Goal: Transaction & Acquisition: Book appointment/travel/reservation

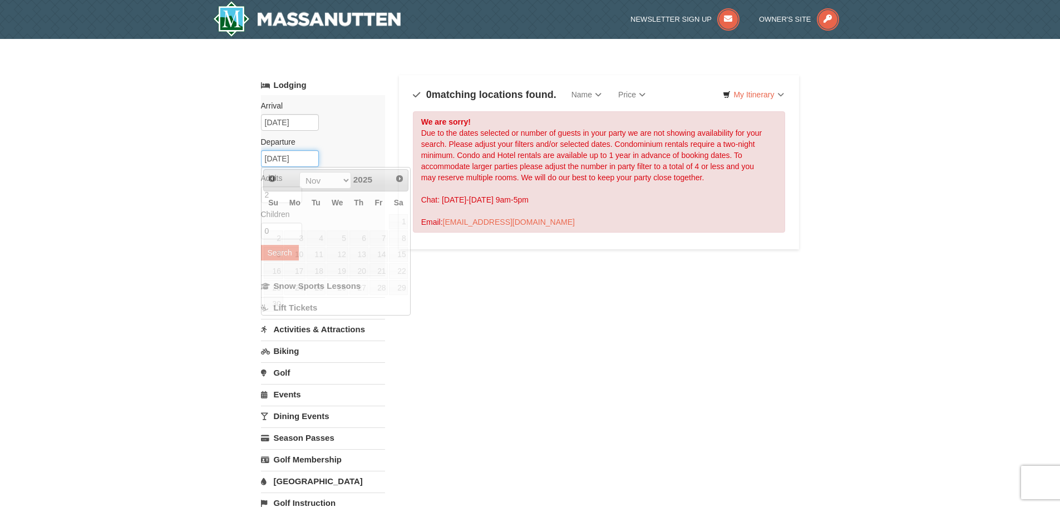
click at [288, 161] on input "11/17/2025" at bounding box center [290, 158] width 58 height 17
click at [400, 177] on span "Next" at bounding box center [399, 178] width 9 height 9
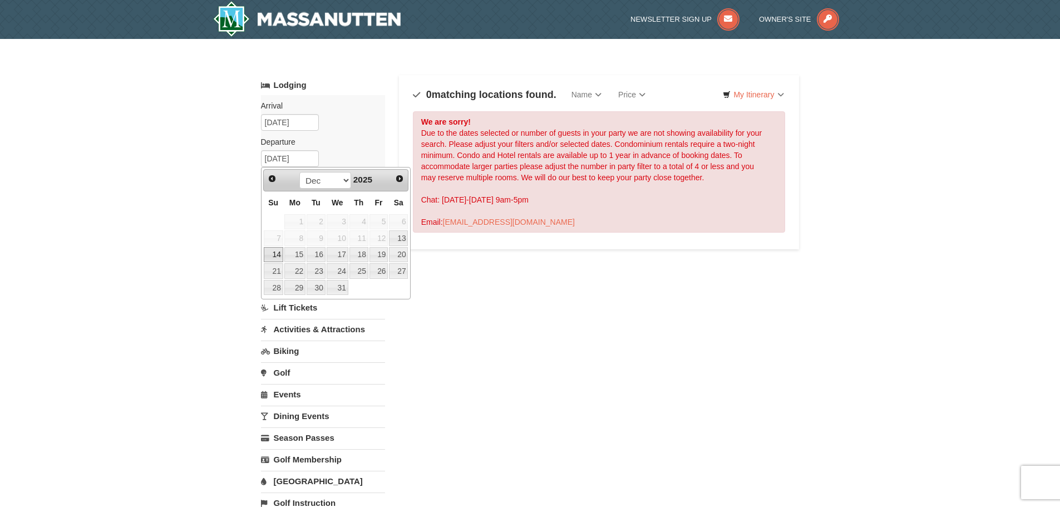
click at [275, 254] on link "14" at bounding box center [273, 255] width 19 height 16
type input "12/14/2025"
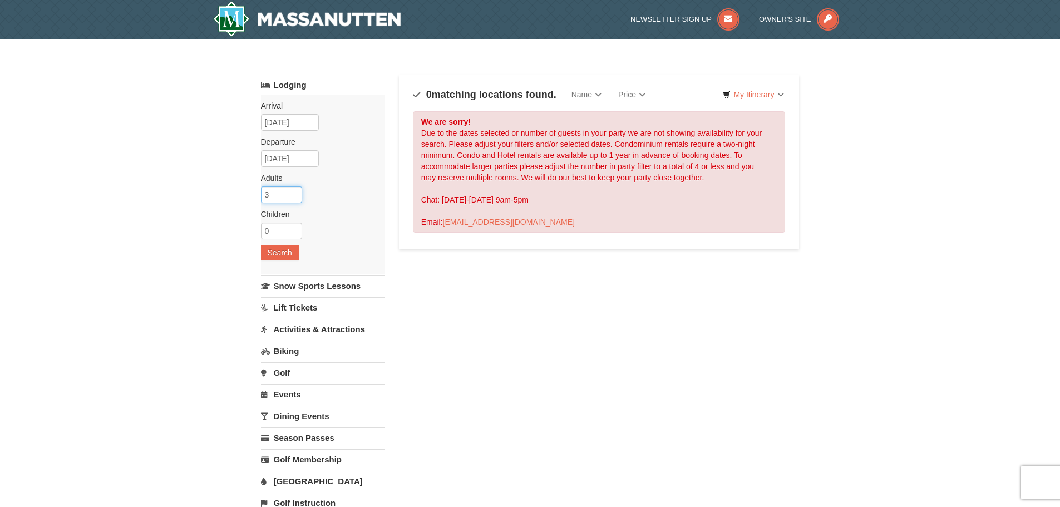
click at [292, 190] on input "3" at bounding box center [281, 194] width 41 height 17
type input "4"
click at [292, 190] on input "4" at bounding box center [281, 194] width 41 height 17
click at [294, 227] on input "1" at bounding box center [281, 231] width 41 height 17
click at [294, 227] on input "2" at bounding box center [281, 231] width 41 height 17
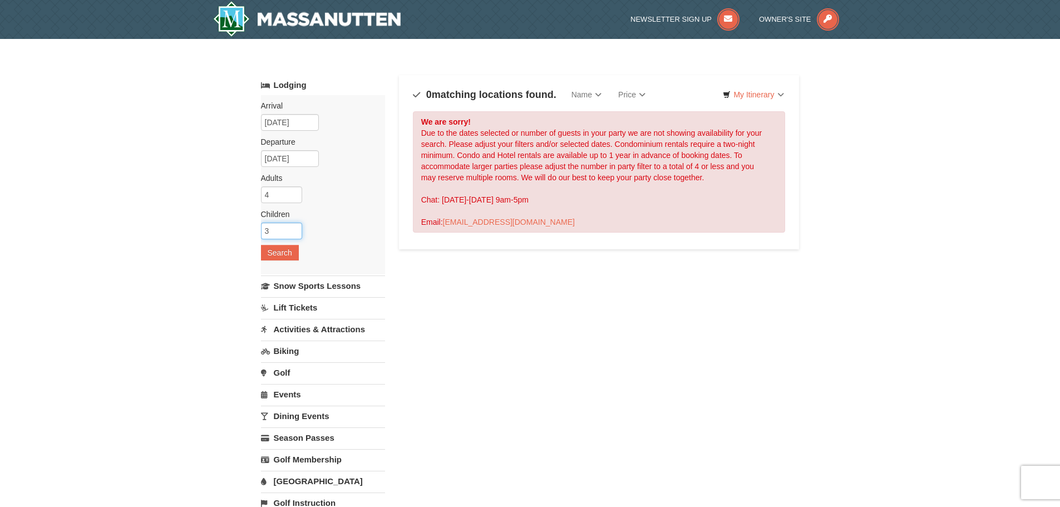
click at [294, 227] on input "3" at bounding box center [281, 231] width 41 height 17
click at [294, 227] on input "4" at bounding box center [281, 231] width 41 height 17
type input "5"
click at [294, 227] on input "5" at bounding box center [281, 231] width 41 height 17
click at [283, 253] on button "Search" at bounding box center [280, 253] width 38 height 16
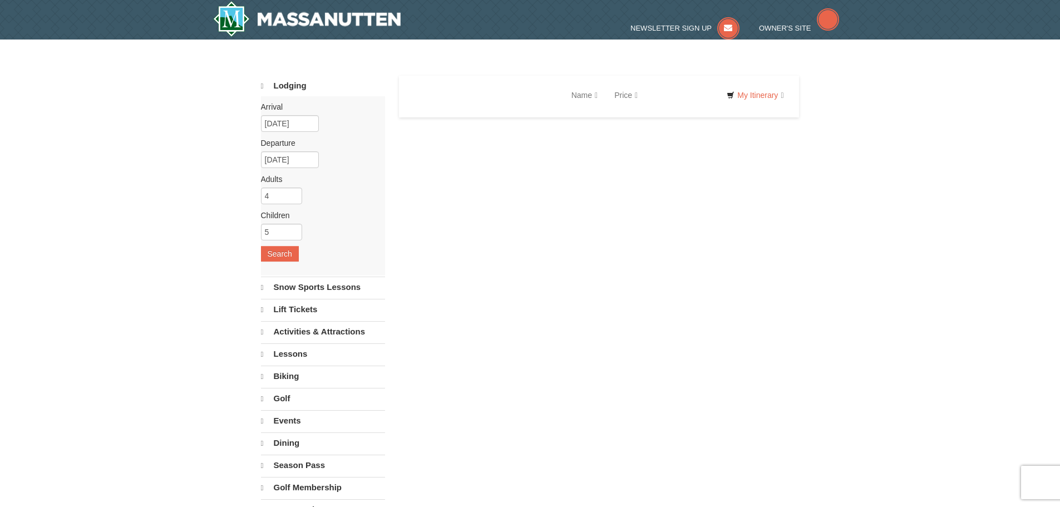
select select "10"
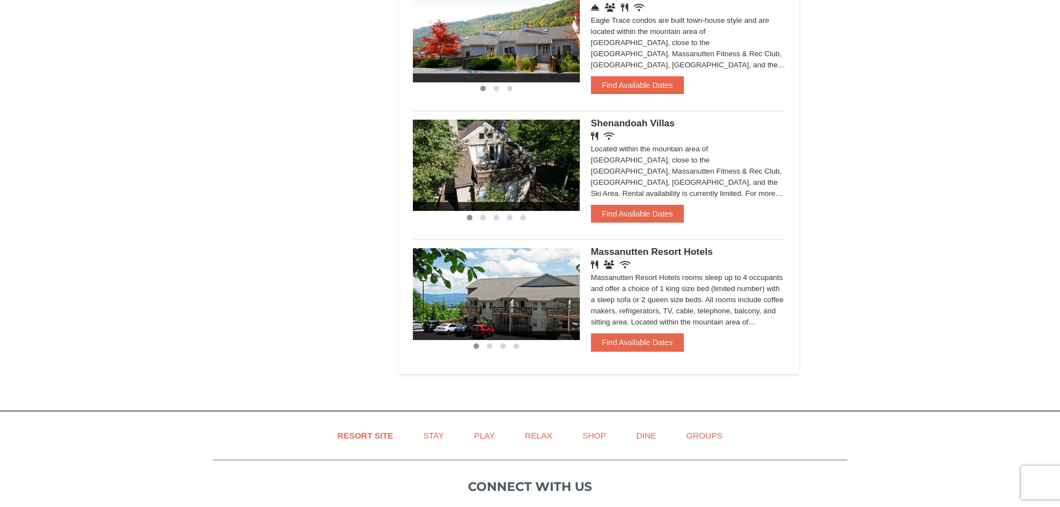
scroll to position [835, 0]
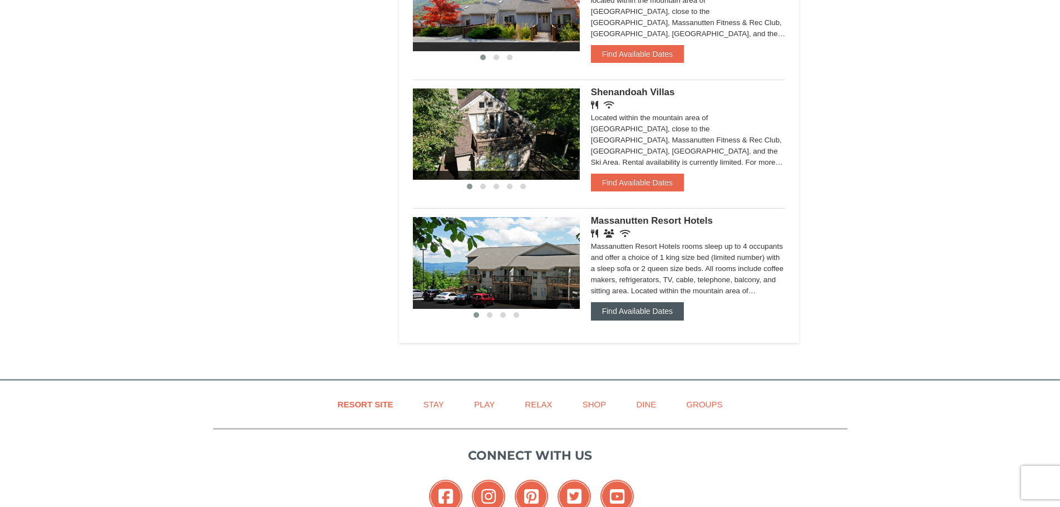
click at [626, 311] on button "Find Available Dates" at bounding box center [637, 311] width 93 height 18
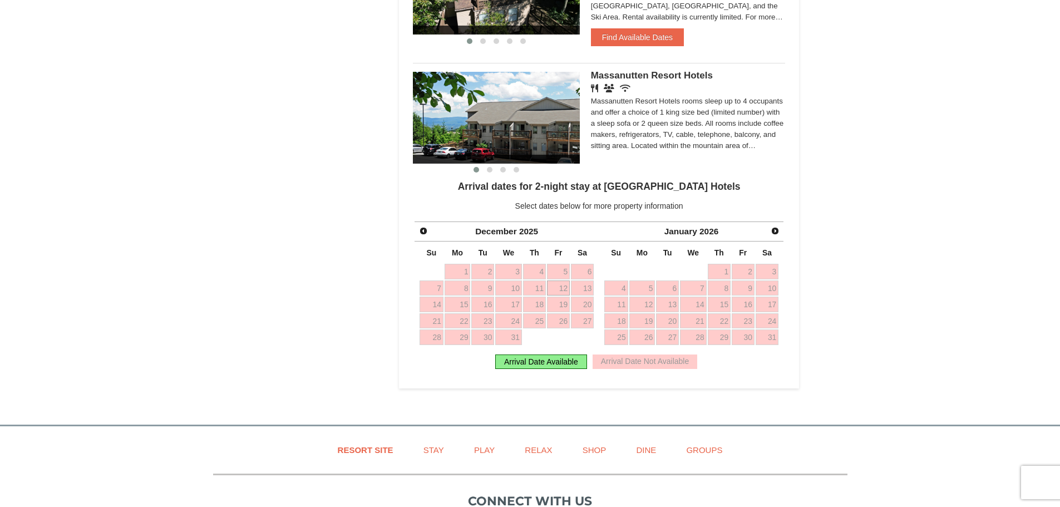
scroll to position [1002, 0]
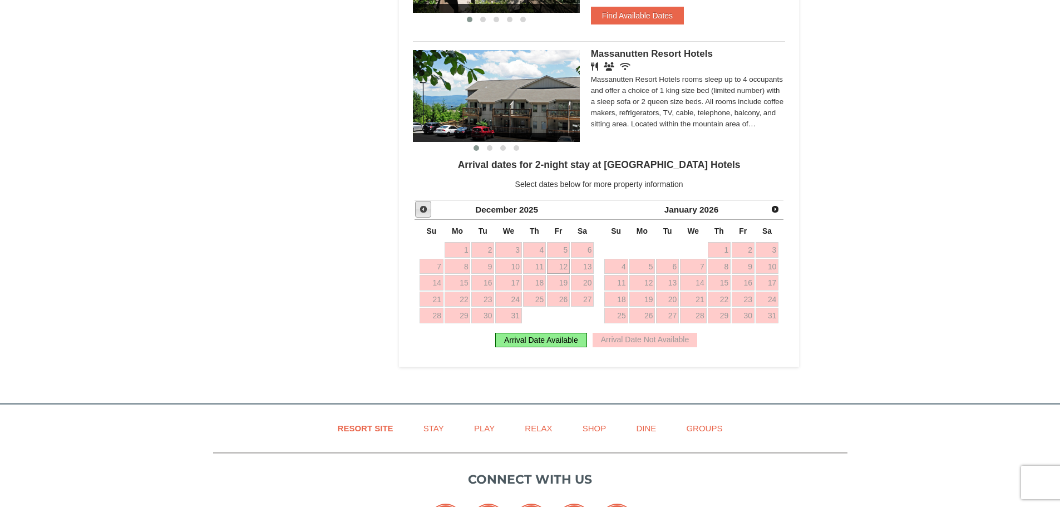
click at [419, 206] on span "Prev" at bounding box center [423, 209] width 9 height 9
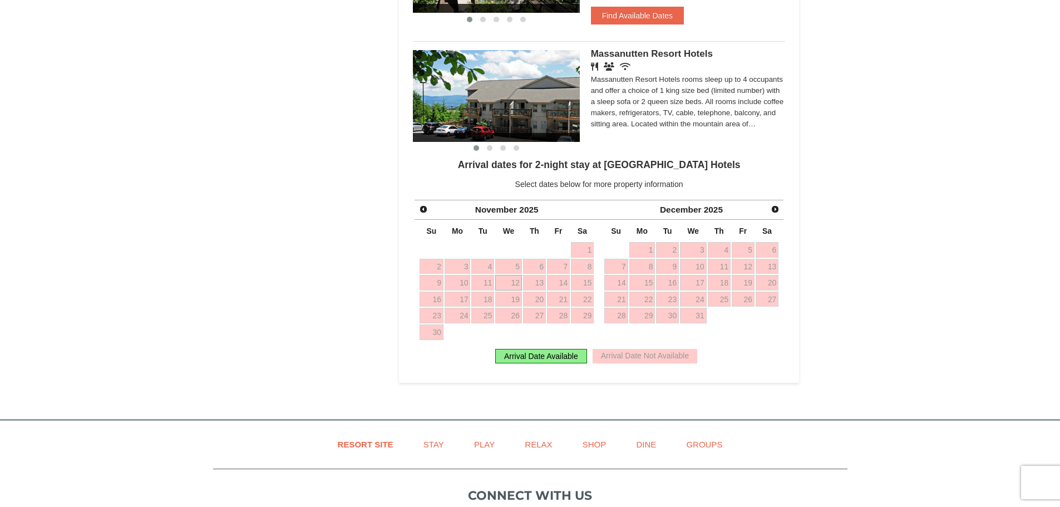
click at [545, 361] on div "Arrival Date Available" at bounding box center [541, 356] width 92 height 14
click at [745, 269] on link "12" at bounding box center [743, 267] width 23 height 16
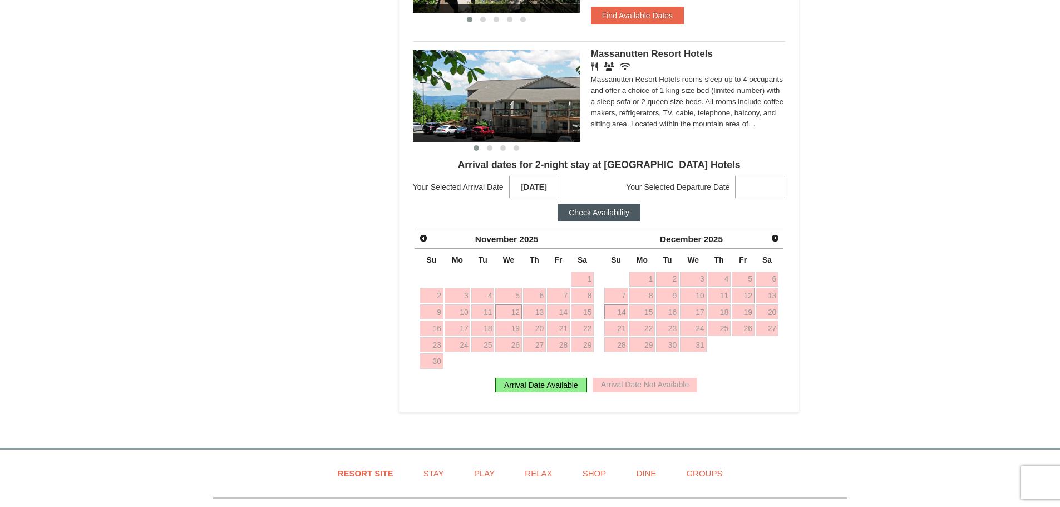
click at [618, 313] on link "14" at bounding box center [616, 312] width 24 height 16
click at [618, 212] on button "Check Availability" at bounding box center [599, 213] width 83 height 18
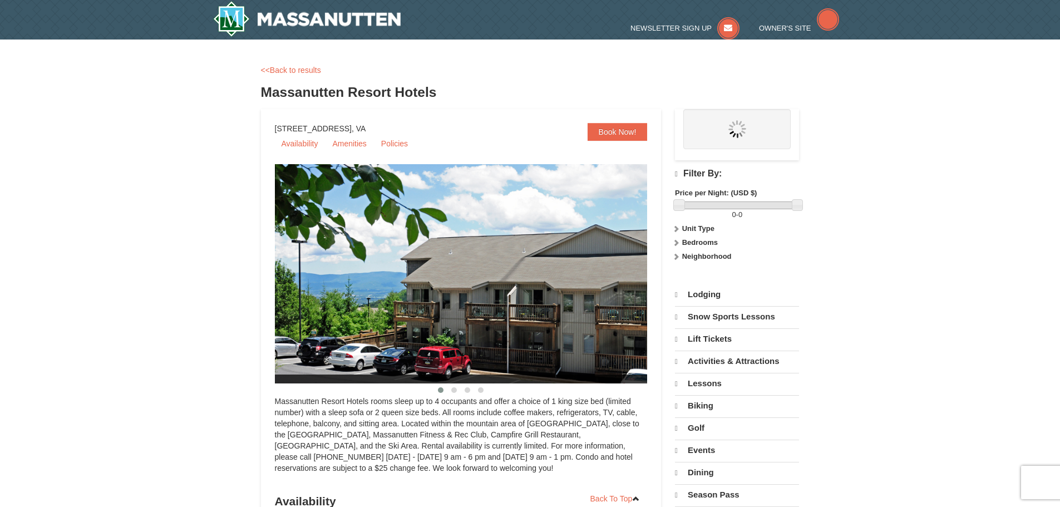
select select "10"
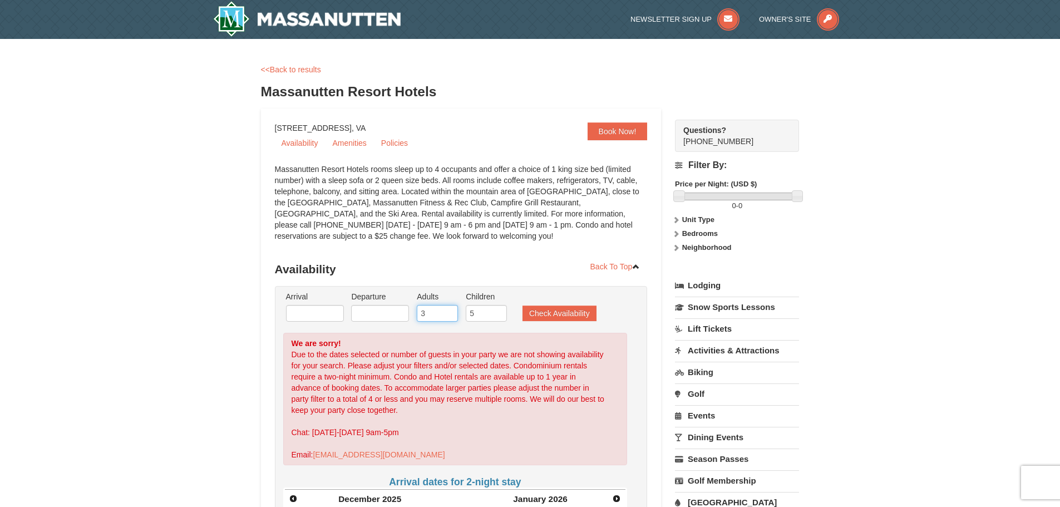
click at [452, 316] on input "3" at bounding box center [437, 313] width 41 height 17
type input "2"
click at [452, 316] on input "2" at bounding box center [437, 313] width 41 height 17
type input "4"
click at [499, 316] on input "4" at bounding box center [486, 313] width 41 height 17
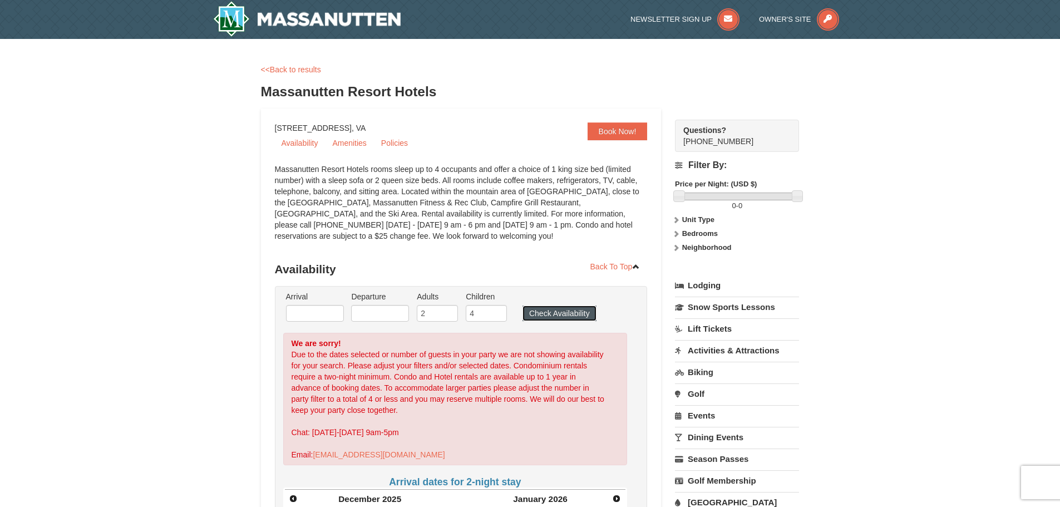
click at [567, 312] on button "Check Availability" at bounding box center [560, 314] width 74 height 16
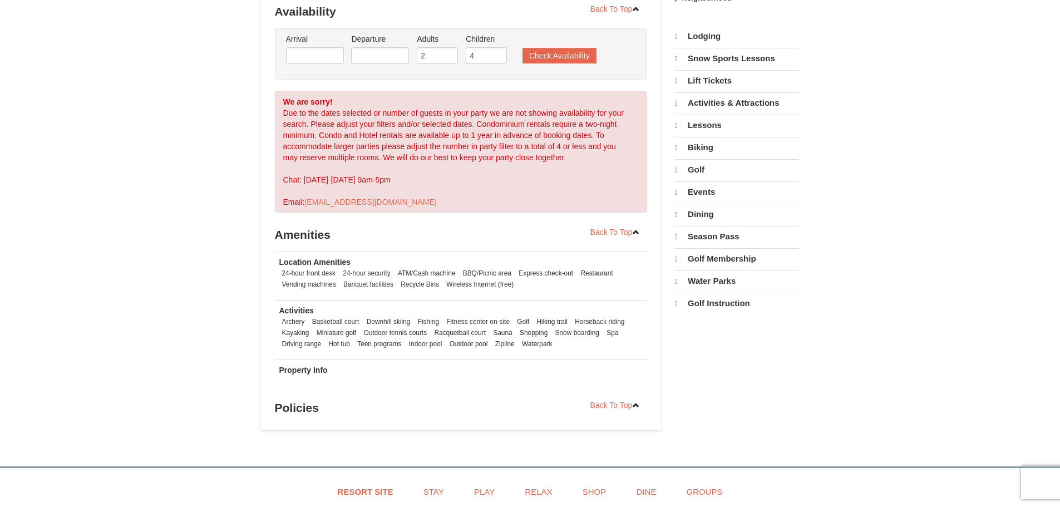
scroll to position [247, 0]
select select "10"
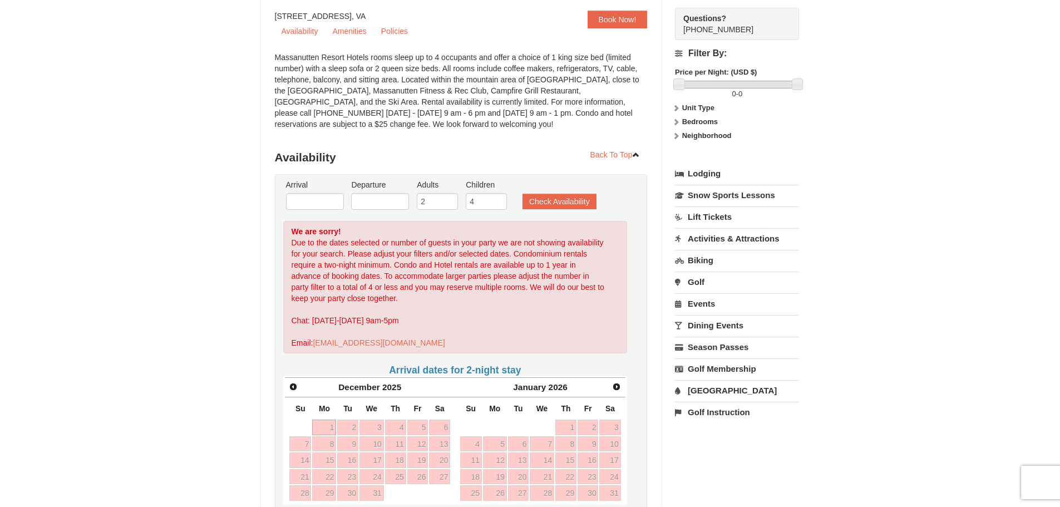
scroll to position [80, 0]
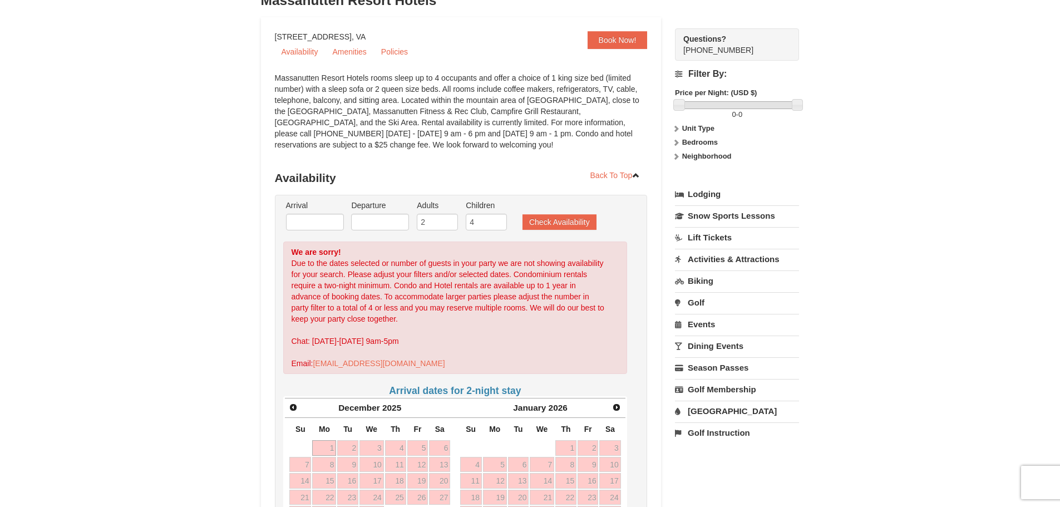
click at [720, 189] on link "Lodging" at bounding box center [737, 194] width 124 height 20
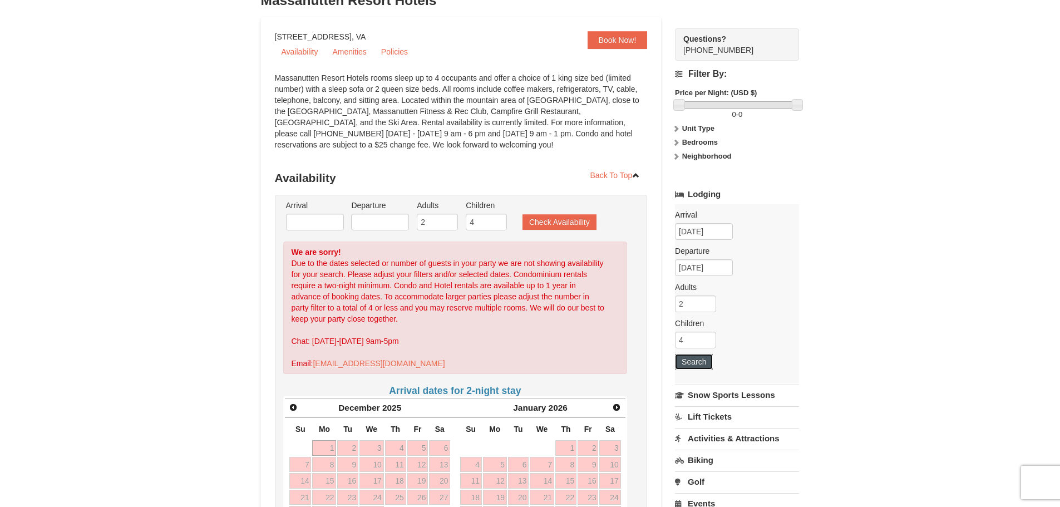
click at [694, 361] on button "Search" at bounding box center [694, 362] width 38 height 16
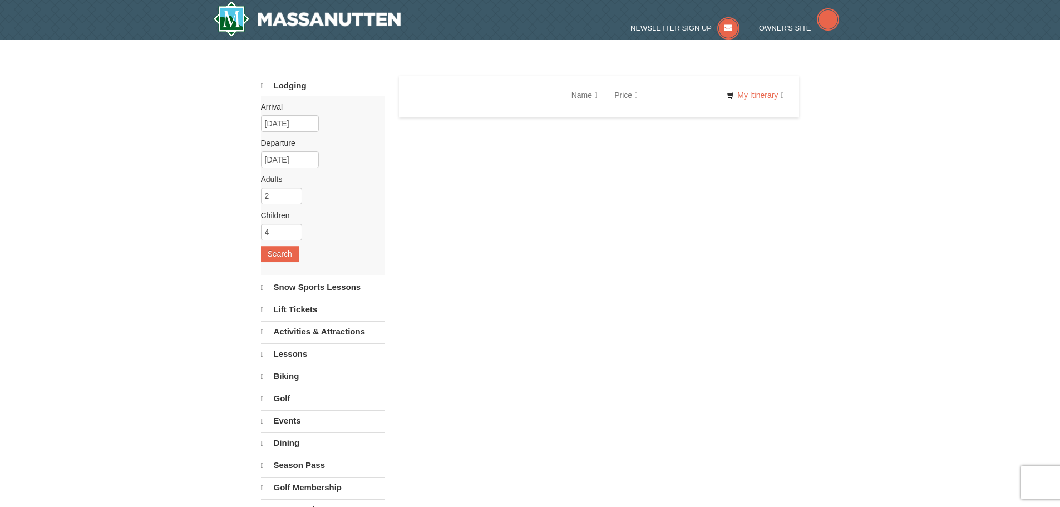
select select "10"
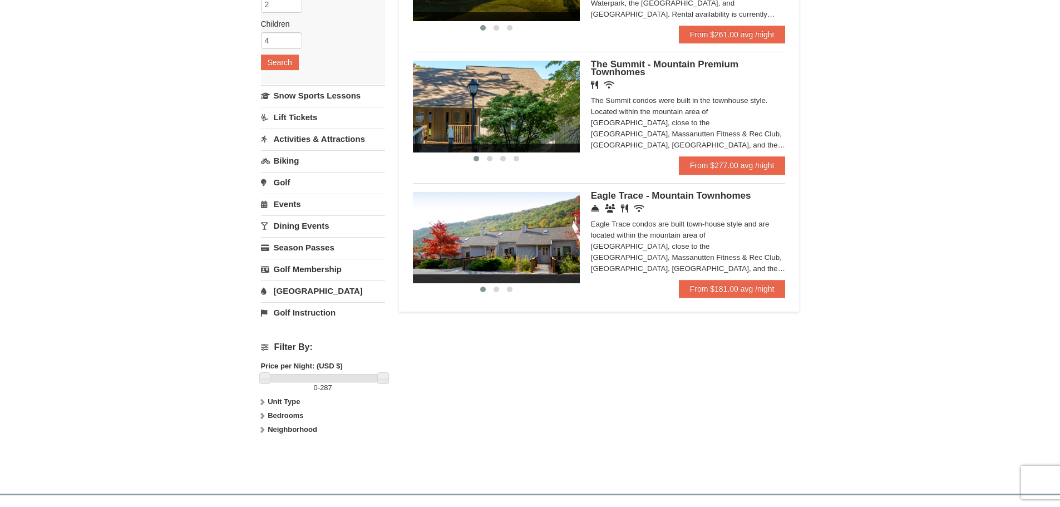
scroll to position [223, 0]
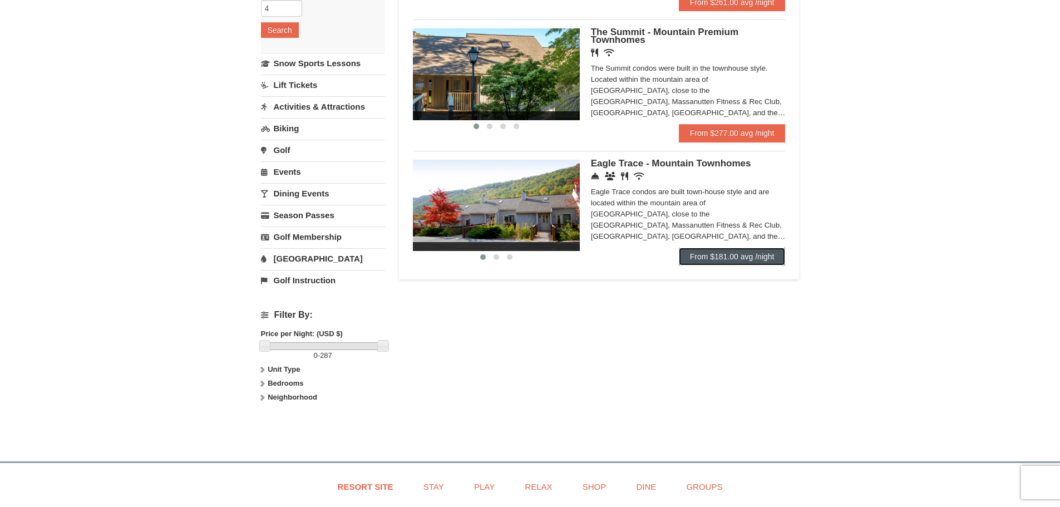
click at [727, 254] on link "From $181.00 avg /night" at bounding box center [732, 257] width 107 height 18
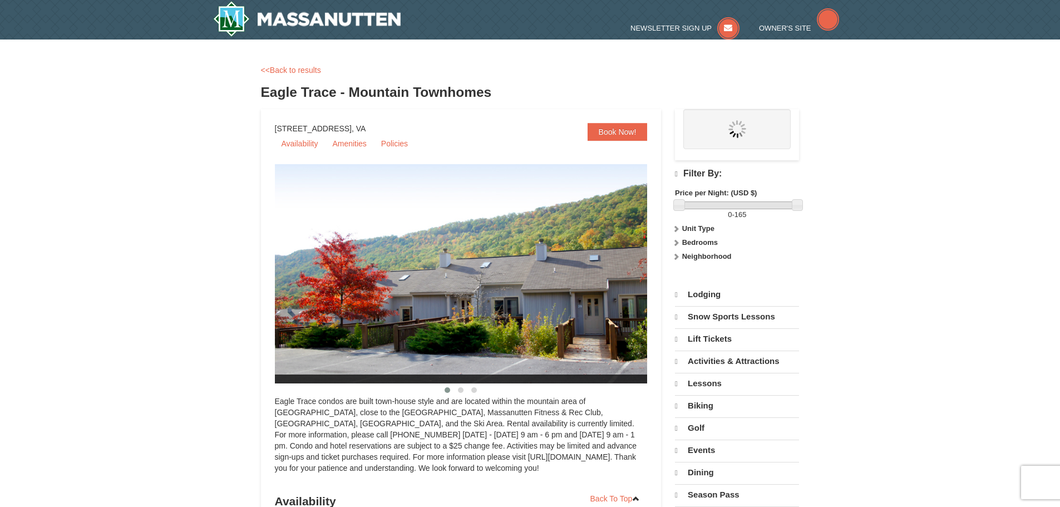
select select "10"
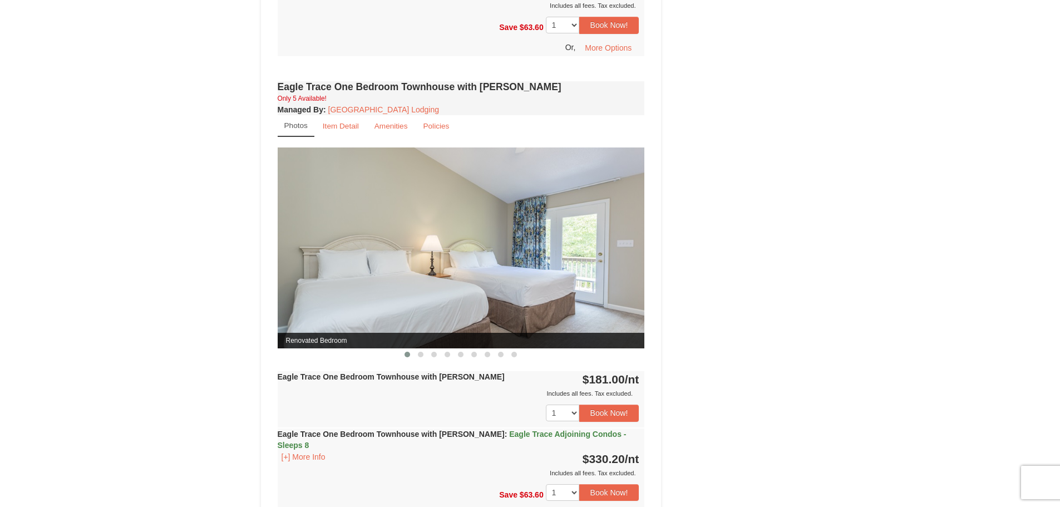
scroll to position [835, 0]
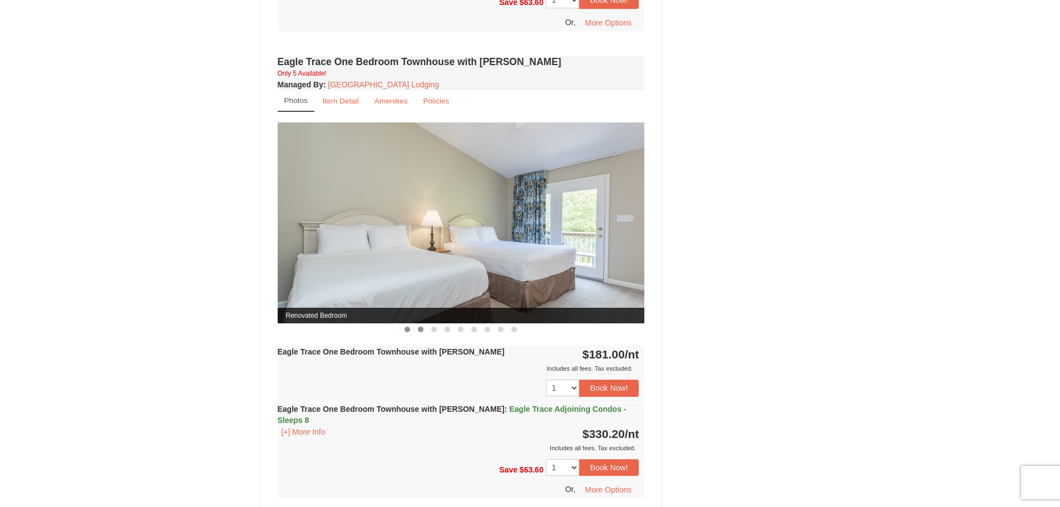
click at [420, 332] on span at bounding box center [421, 330] width 6 height 6
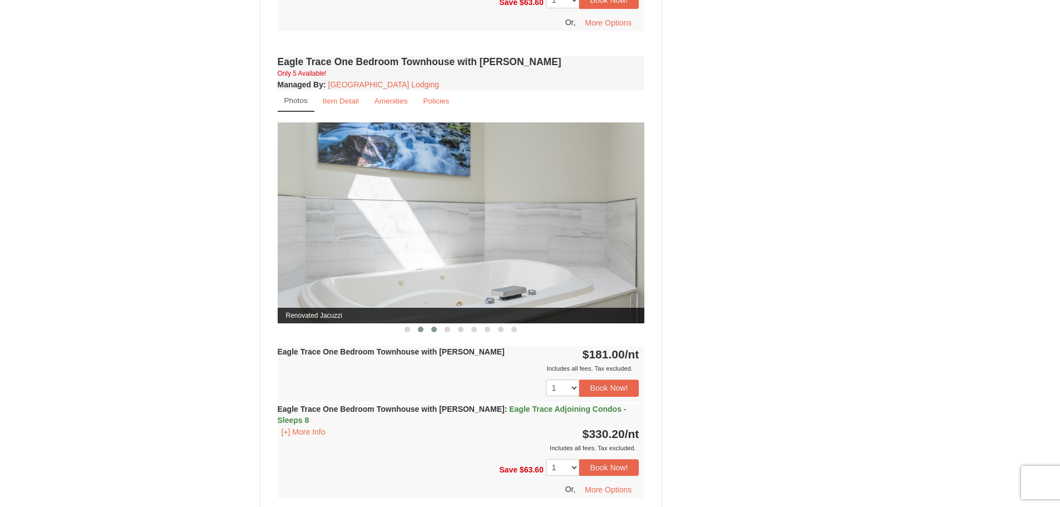
click at [433, 332] on span at bounding box center [434, 330] width 6 height 6
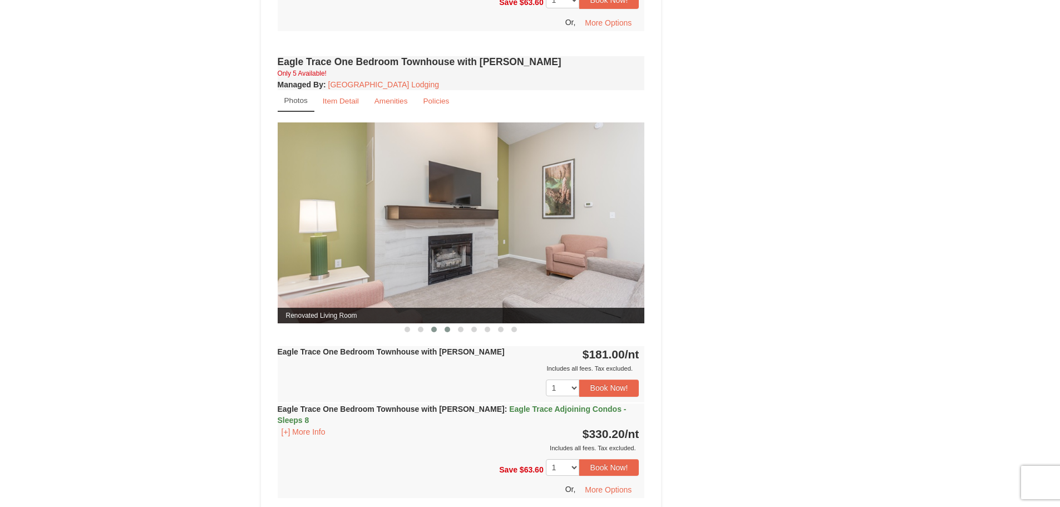
click at [449, 330] on span at bounding box center [448, 330] width 6 height 6
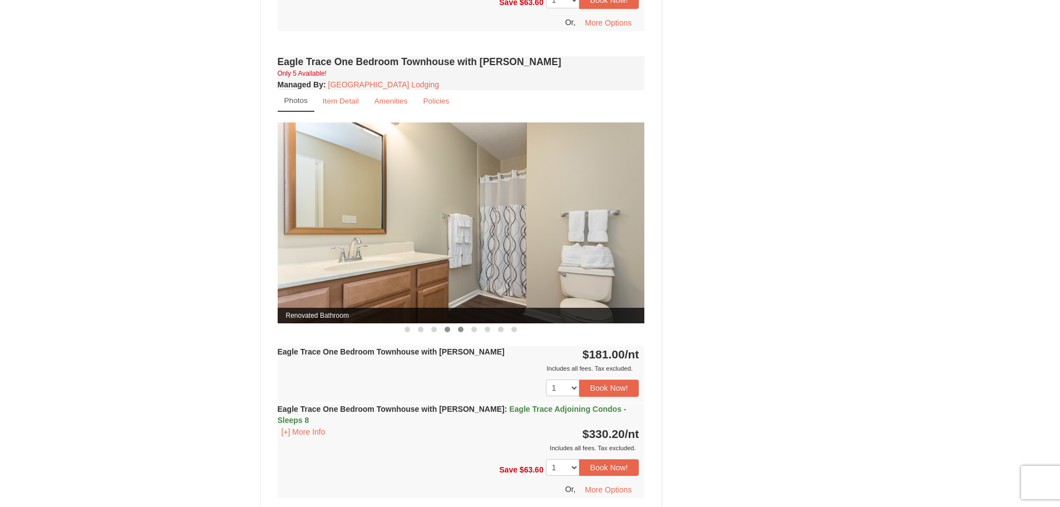
click at [460, 330] on span at bounding box center [461, 330] width 6 height 6
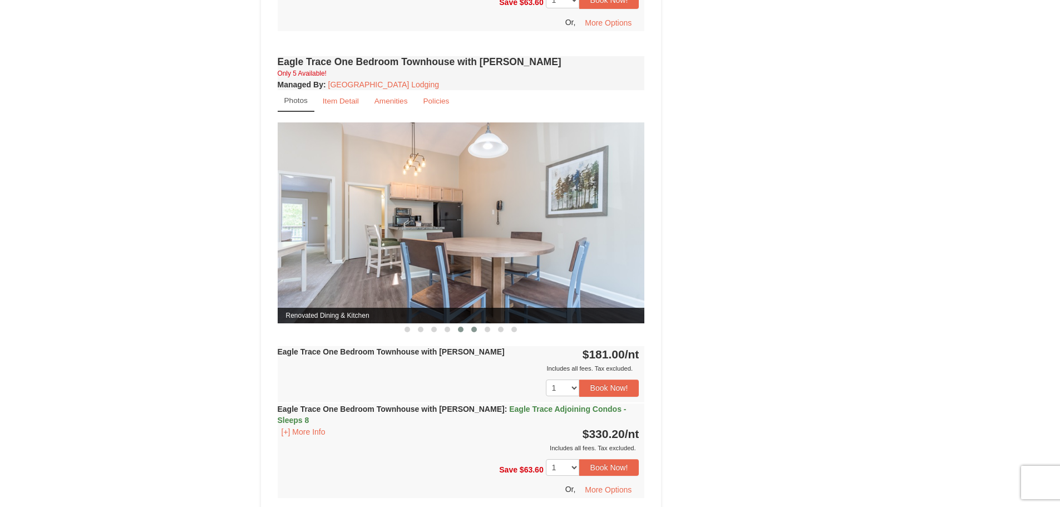
click at [475, 332] on span at bounding box center [474, 330] width 6 height 6
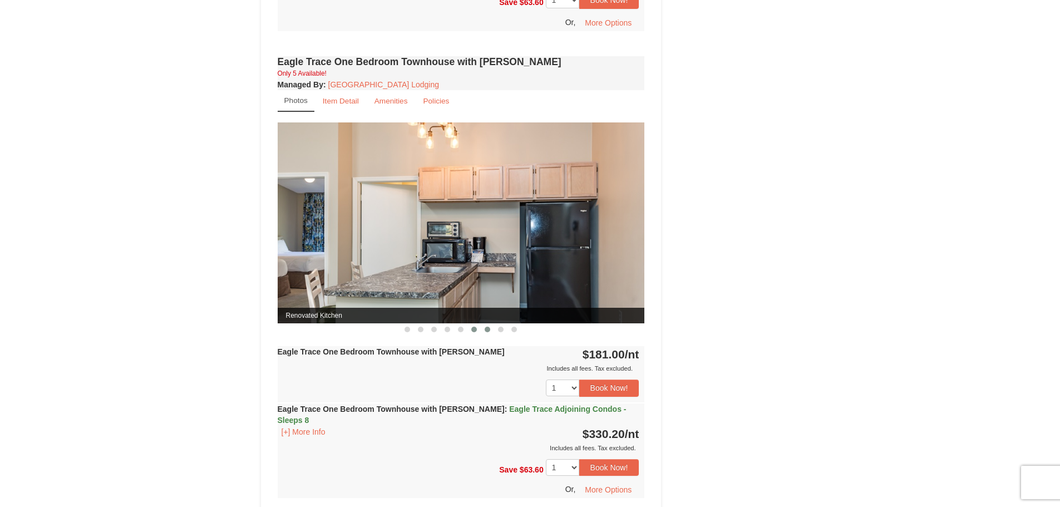
click at [488, 332] on span at bounding box center [488, 330] width 6 height 6
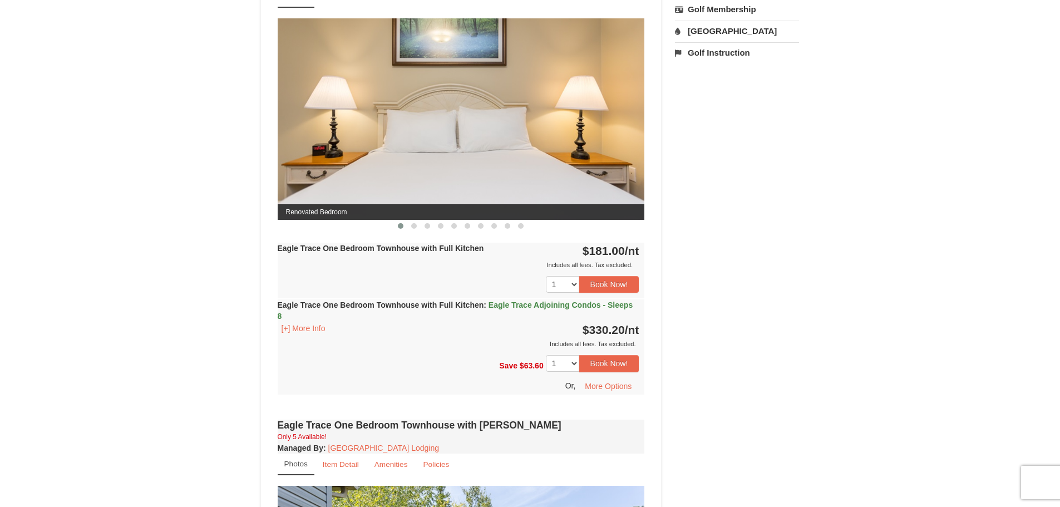
scroll to position [445, 0]
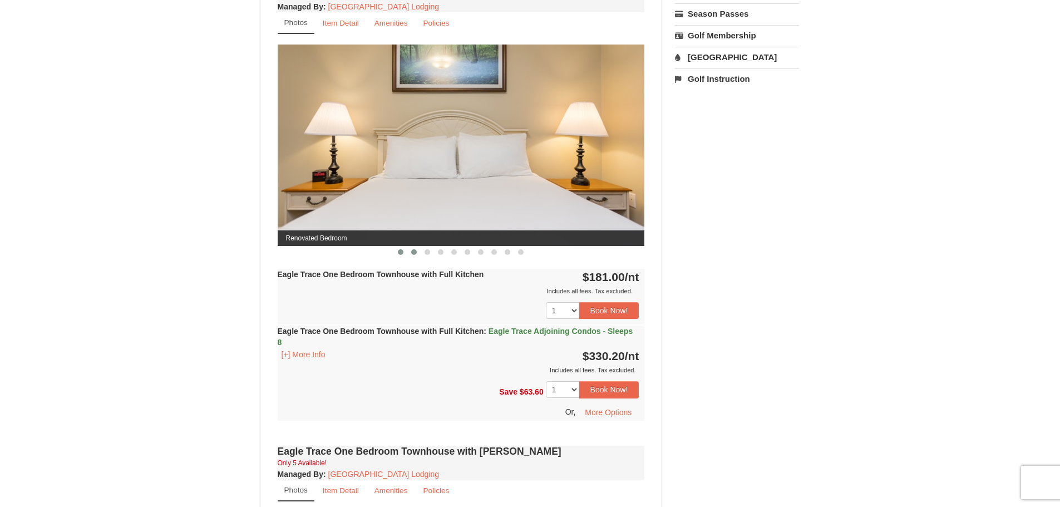
click at [414, 252] on span at bounding box center [414, 252] width 6 height 6
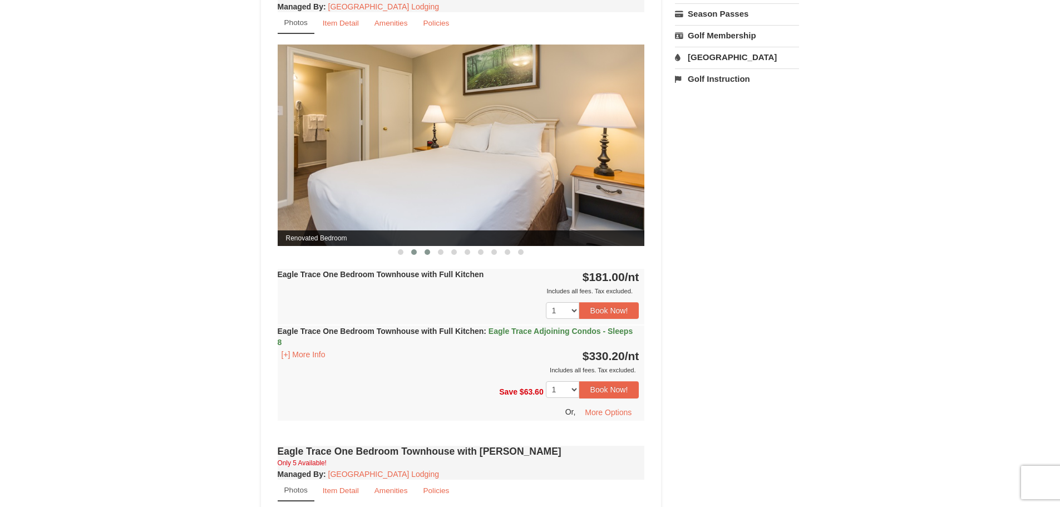
click at [426, 252] on span at bounding box center [428, 252] width 6 height 6
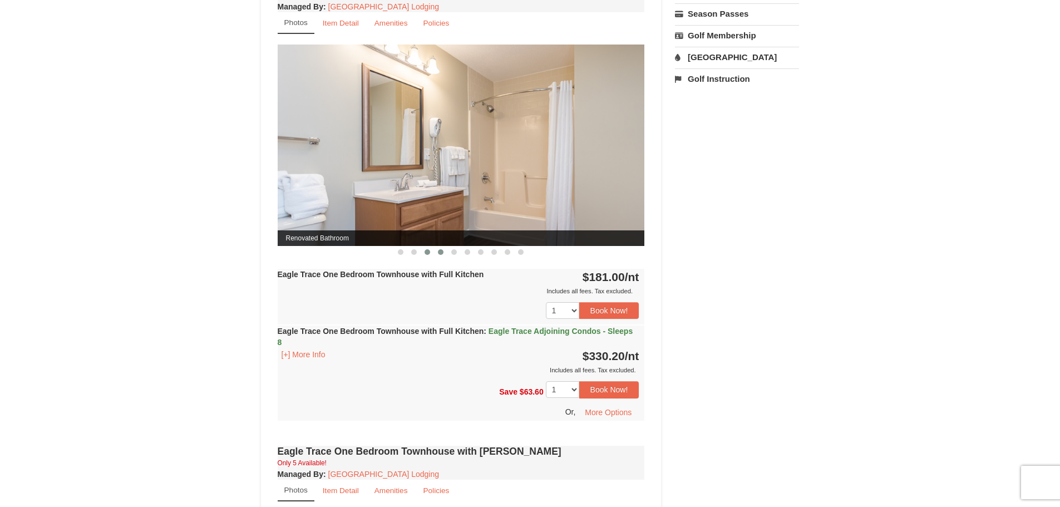
click at [439, 252] on span at bounding box center [441, 252] width 6 height 6
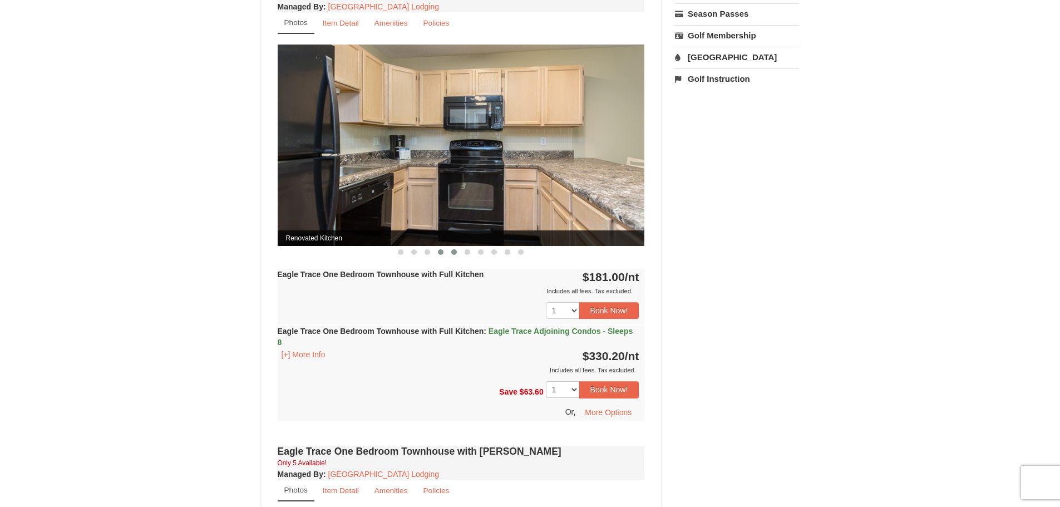
click at [451, 253] on span at bounding box center [454, 252] width 6 height 6
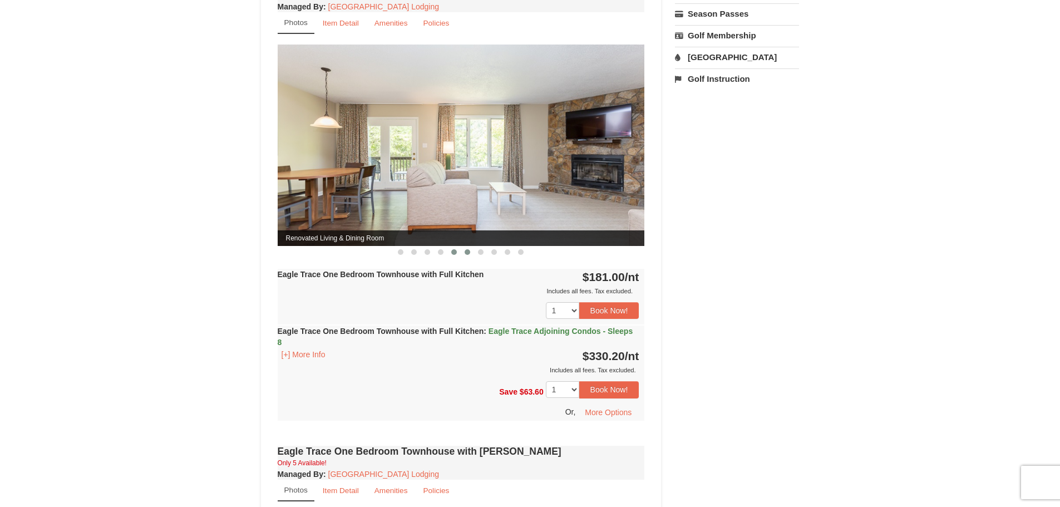
click at [468, 256] on button at bounding box center [467, 252] width 13 height 11
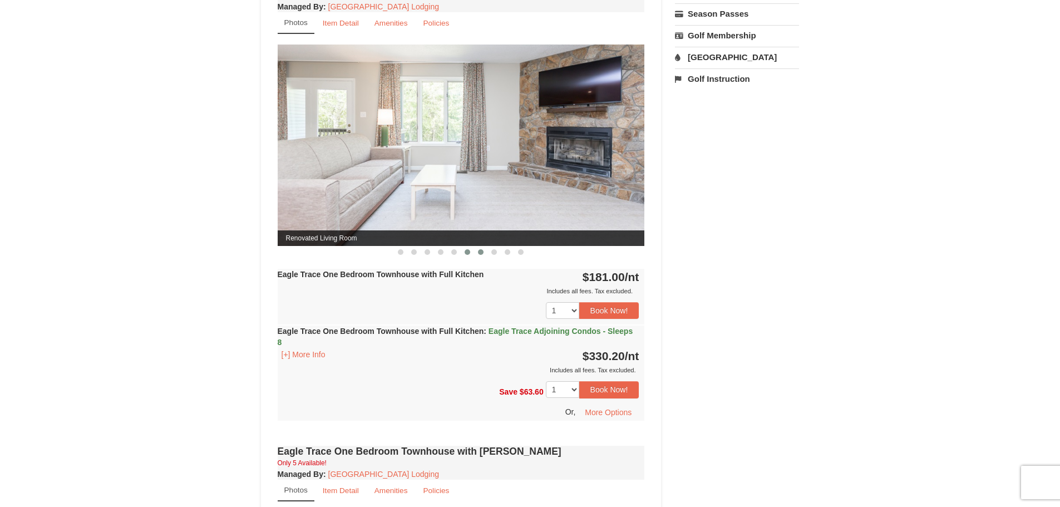
click at [483, 255] on button at bounding box center [480, 252] width 13 height 11
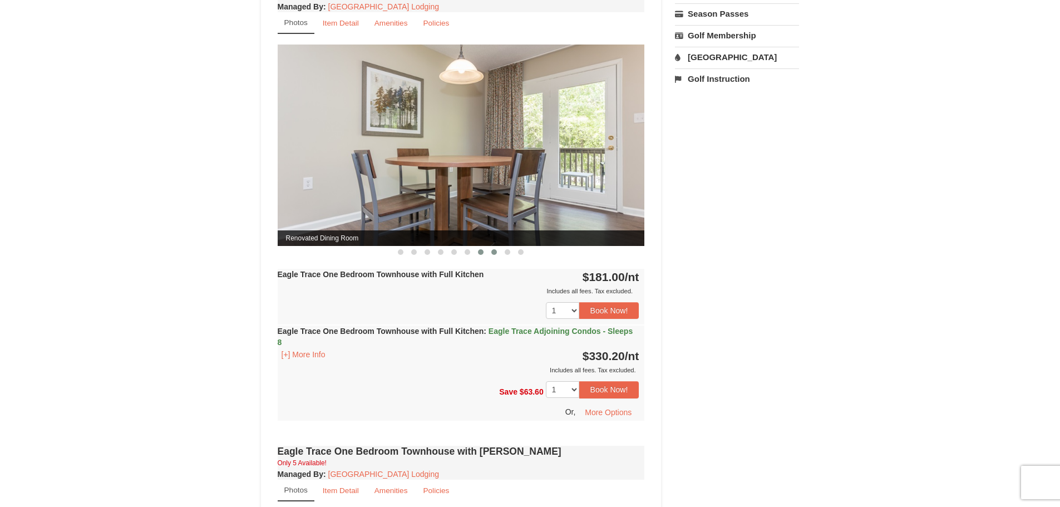
click at [493, 254] on span at bounding box center [494, 252] width 6 height 6
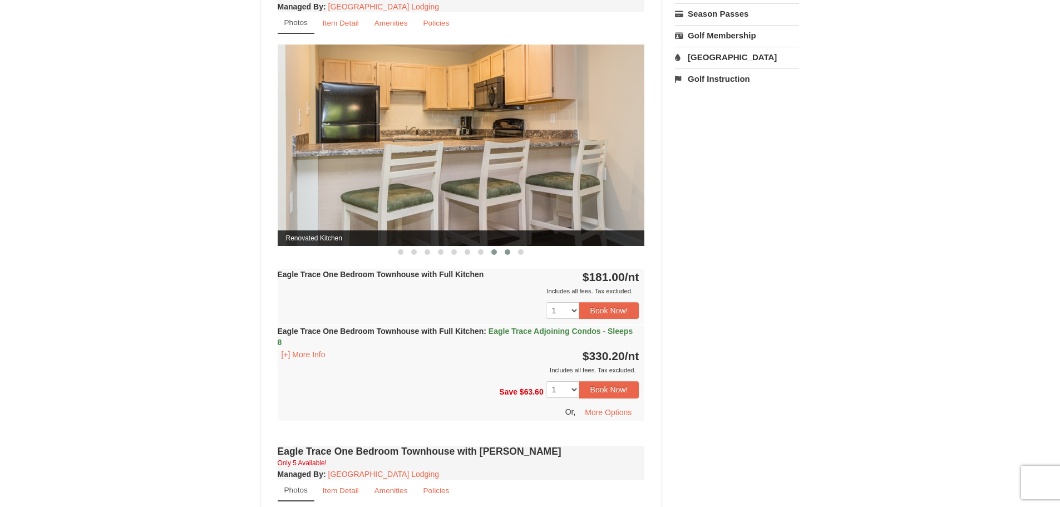
click at [508, 252] on span at bounding box center [508, 252] width 6 height 6
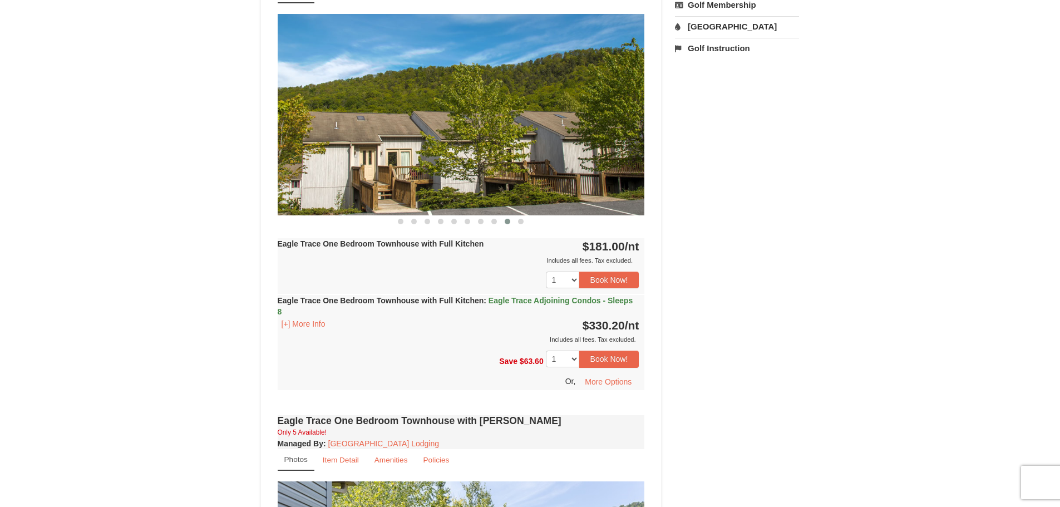
scroll to position [501, 0]
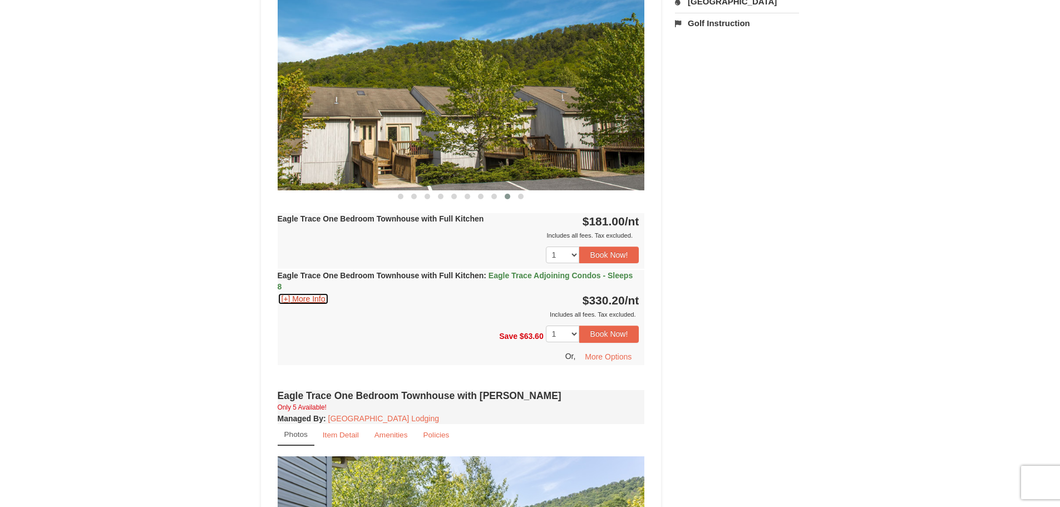
click at [317, 300] on button "[+] More Info" at bounding box center [304, 299] width 52 height 12
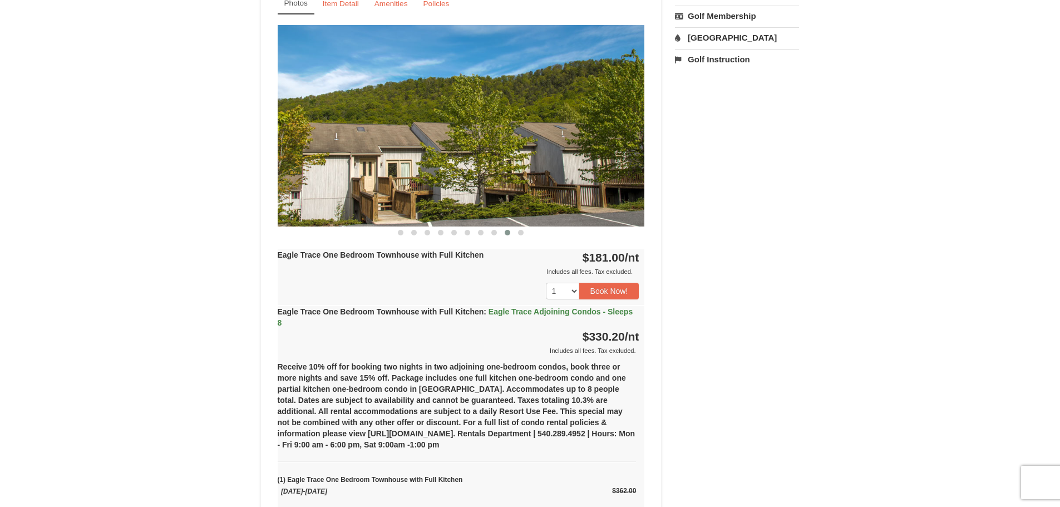
scroll to position [445, 0]
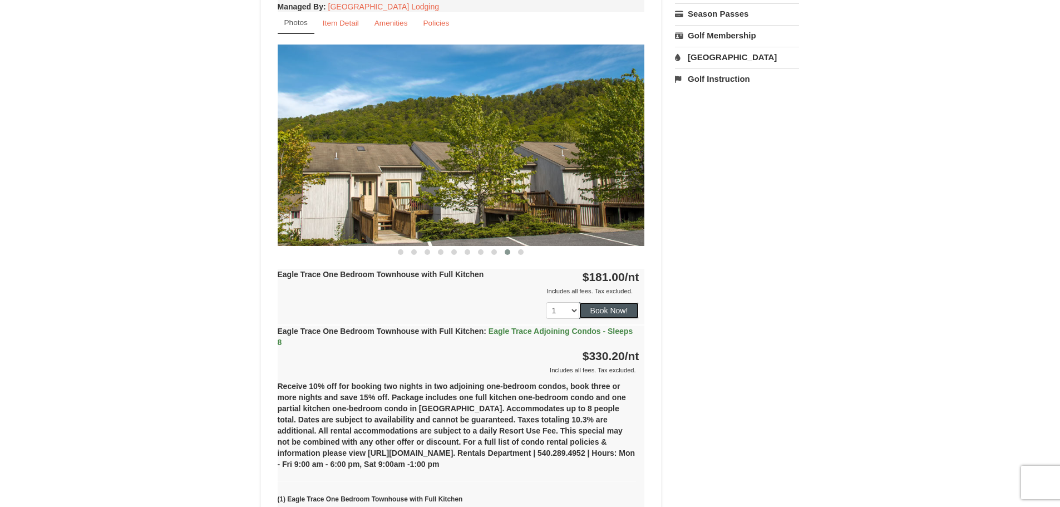
click at [608, 309] on button "Book Now!" at bounding box center [609, 310] width 60 height 17
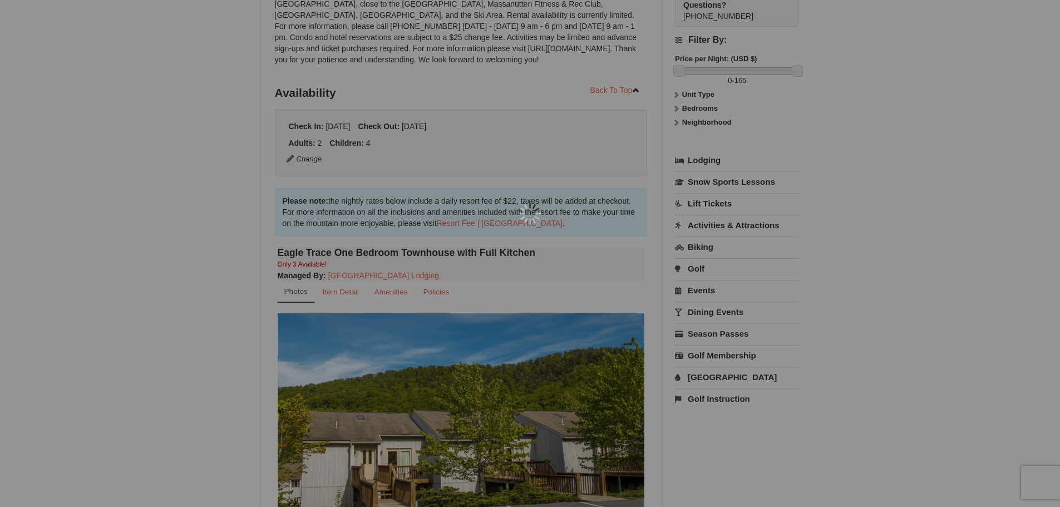
scroll to position [109, 0]
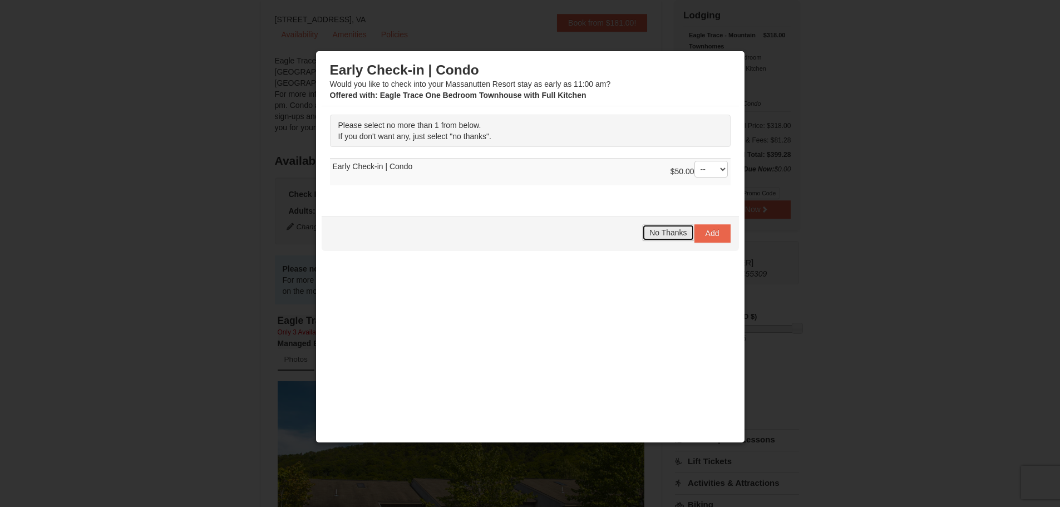
click at [660, 237] on span "No Thanks" at bounding box center [668, 232] width 37 height 9
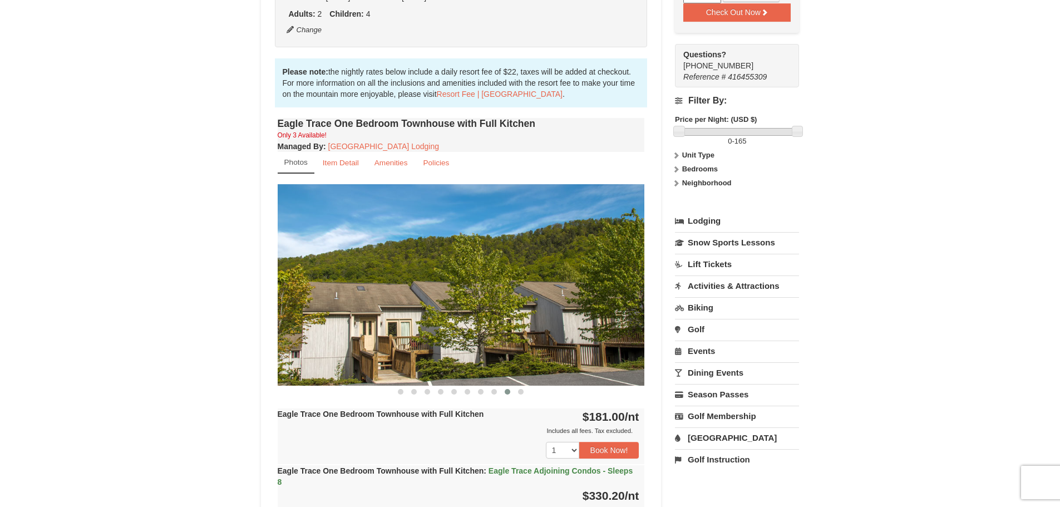
scroll to position [331, 0]
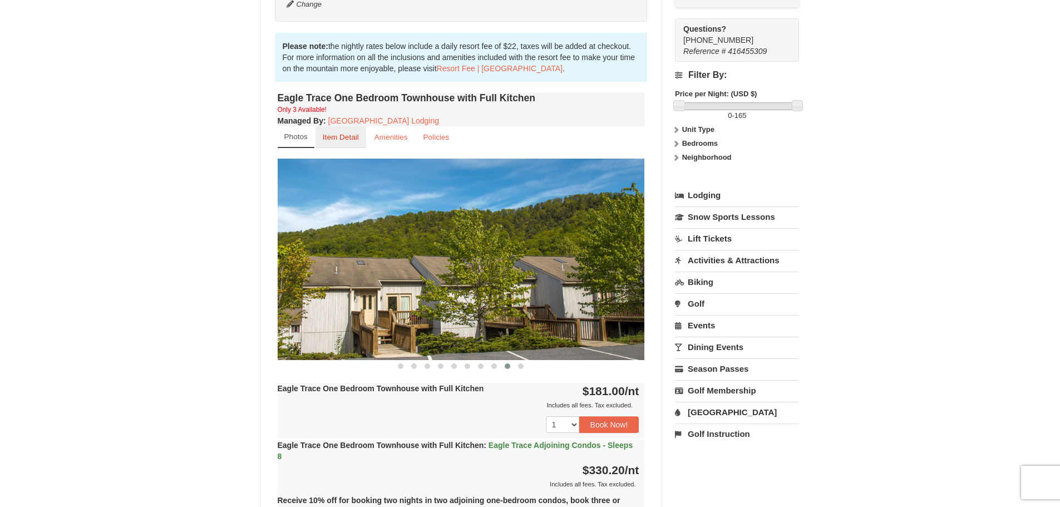
click at [331, 141] on small "Item Detail" at bounding box center [341, 137] width 36 height 8
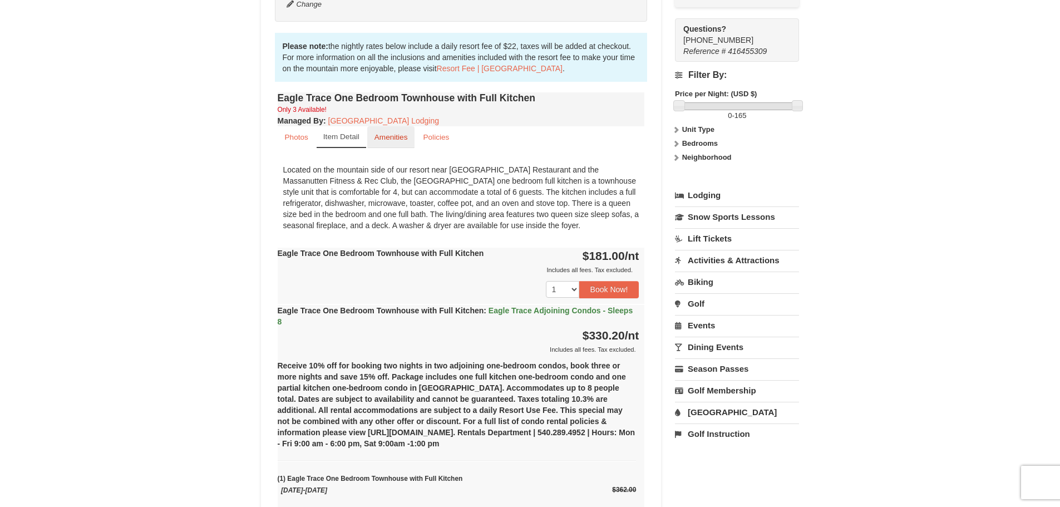
click at [400, 139] on small "Amenities" at bounding box center [391, 137] width 33 height 8
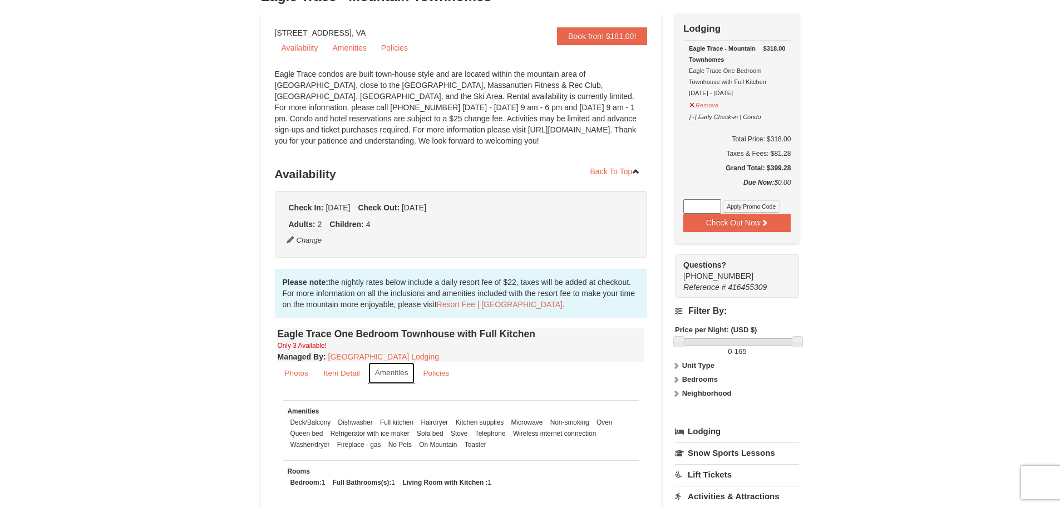
scroll to position [0, 0]
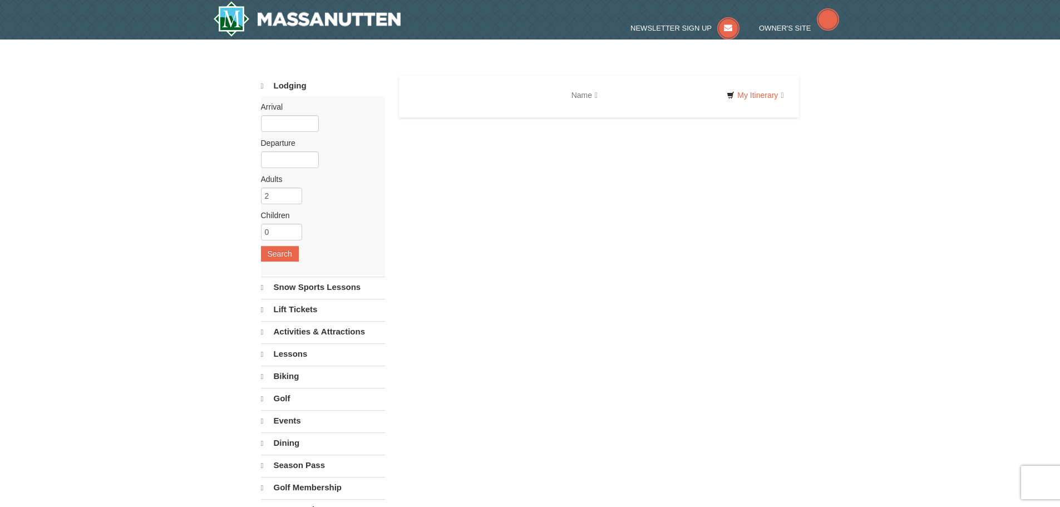
select select "10"
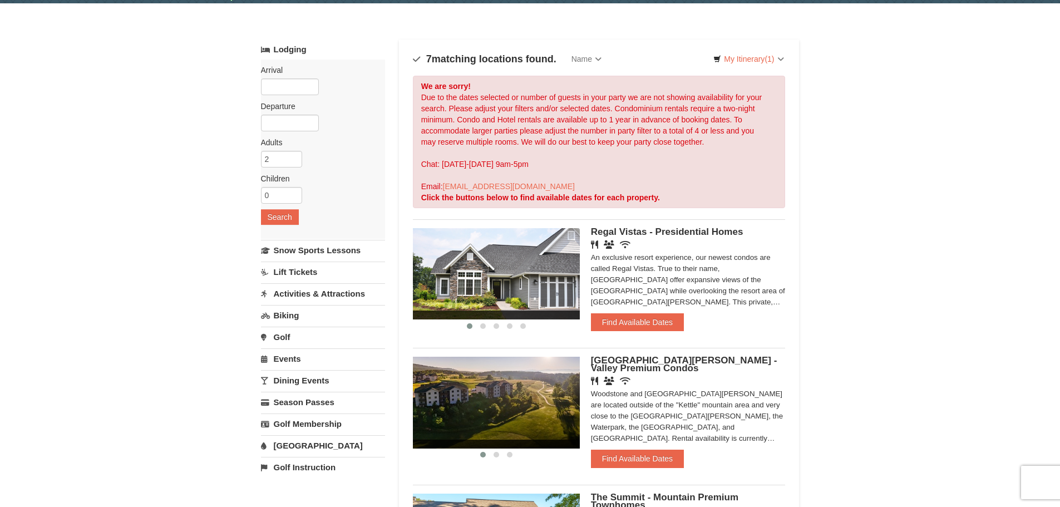
scroll to position [56, 0]
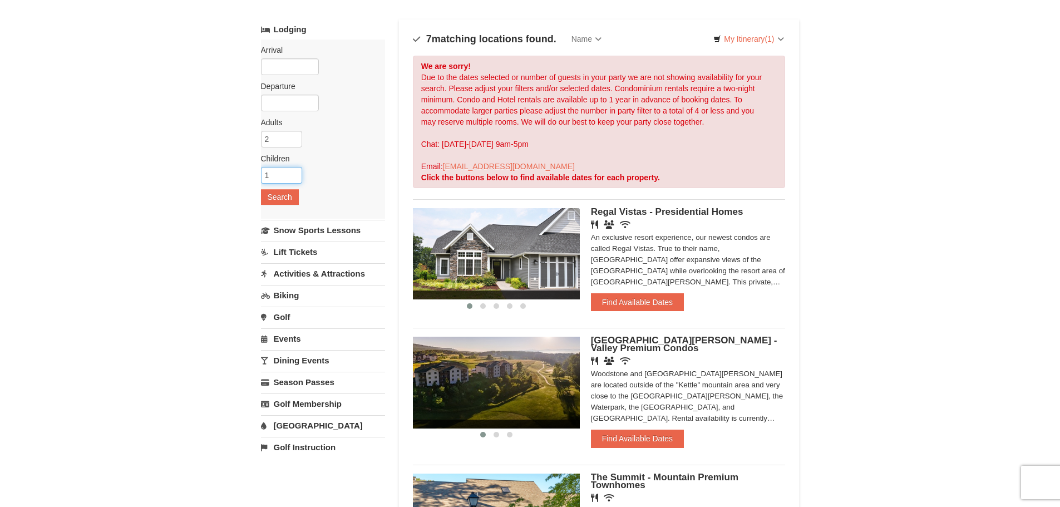
click at [294, 171] on input "1" at bounding box center [281, 175] width 41 height 17
click at [295, 171] on input "2" at bounding box center [281, 175] width 41 height 17
click at [295, 171] on input "3" at bounding box center [281, 175] width 41 height 17
type input "4"
click at [295, 171] on input "4" at bounding box center [281, 175] width 41 height 17
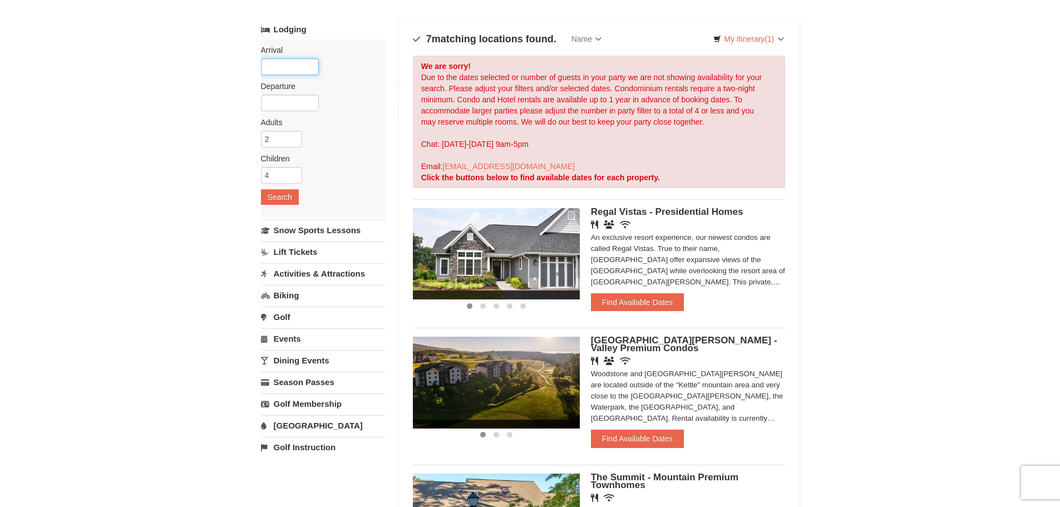
click at [288, 63] on input "text" at bounding box center [290, 66] width 58 height 17
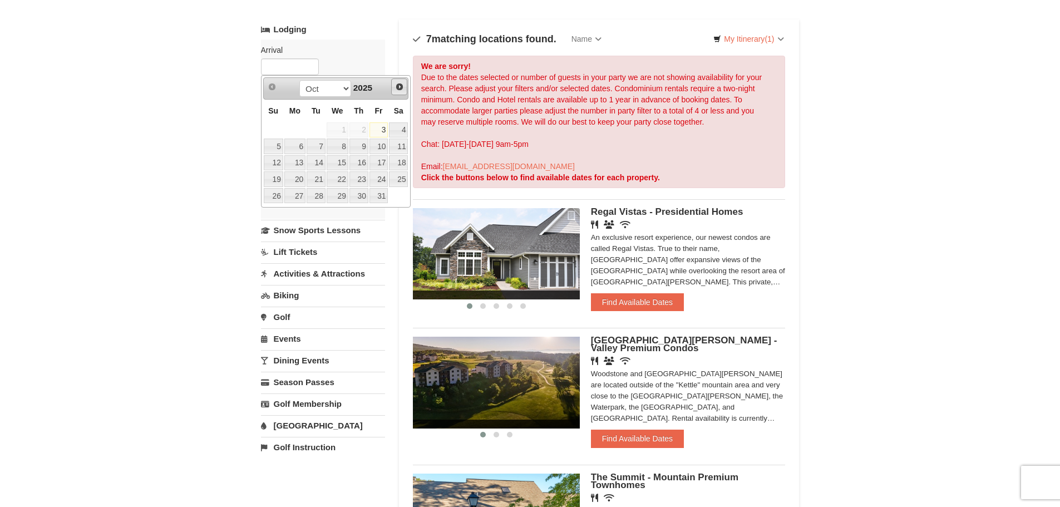
click at [402, 85] on span "Next" at bounding box center [399, 86] width 9 height 9
click at [385, 145] on link "12" at bounding box center [379, 147] width 19 height 16
type input "[DATE]"
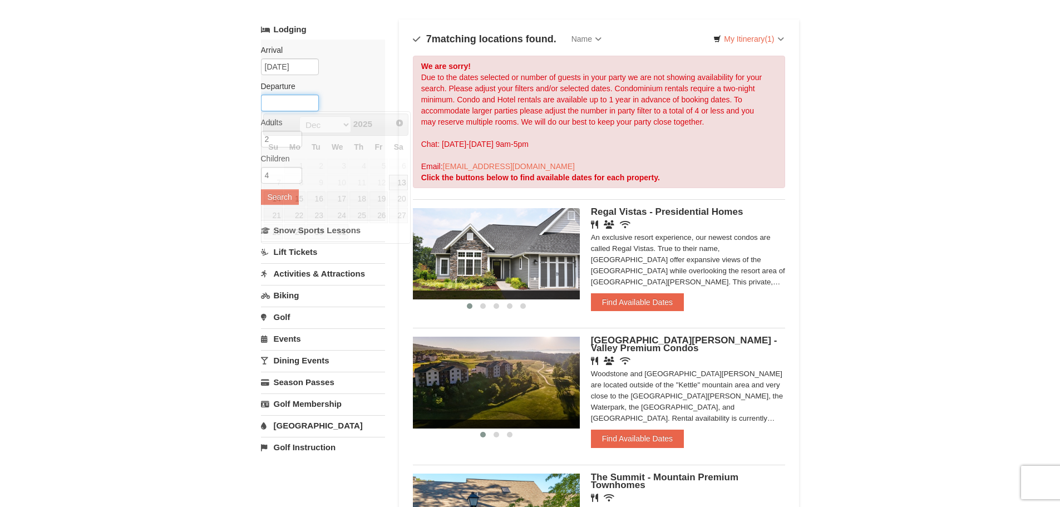
click at [286, 102] on input "text" at bounding box center [290, 103] width 58 height 17
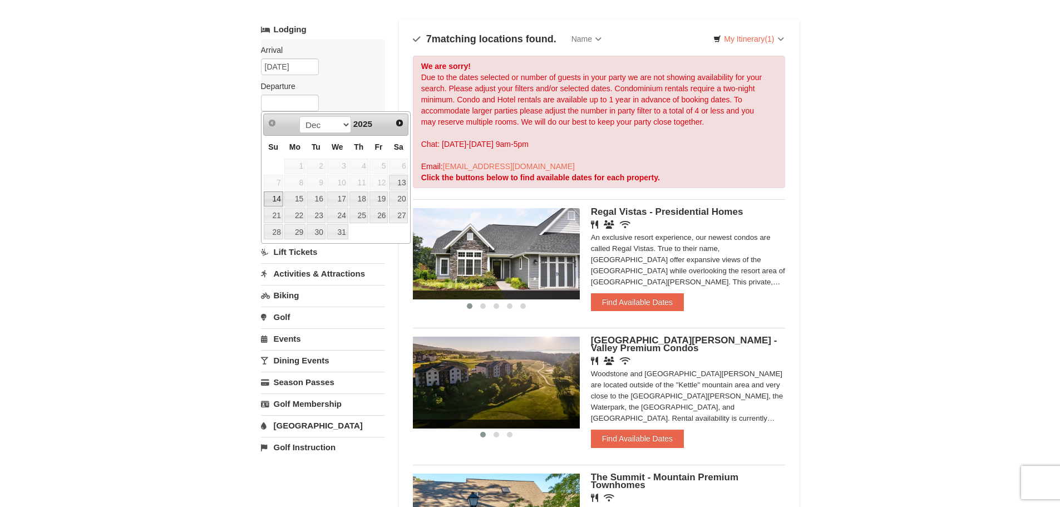
click at [275, 197] on link "14" at bounding box center [273, 199] width 19 height 16
type input "[DATE]"
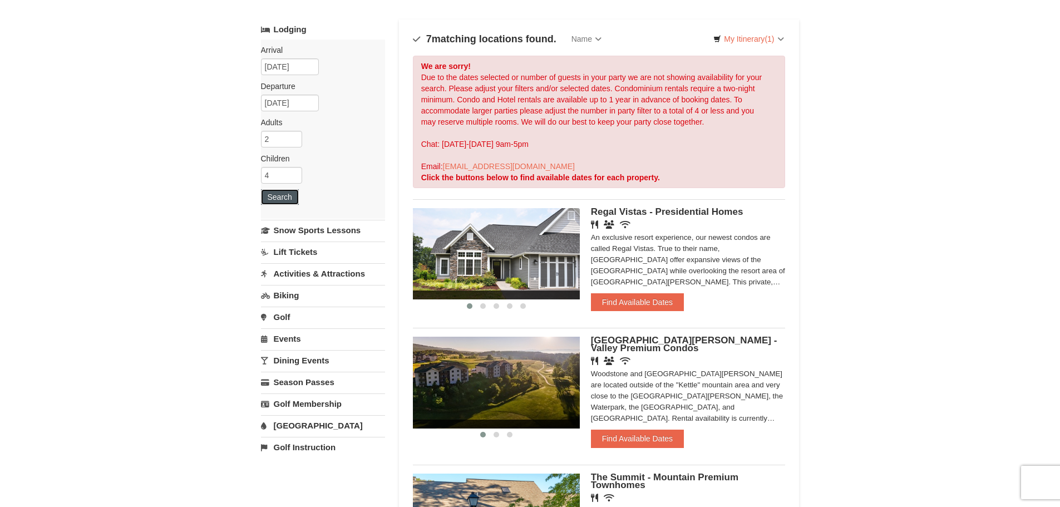
click at [281, 196] on button "Search" at bounding box center [280, 197] width 38 height 16
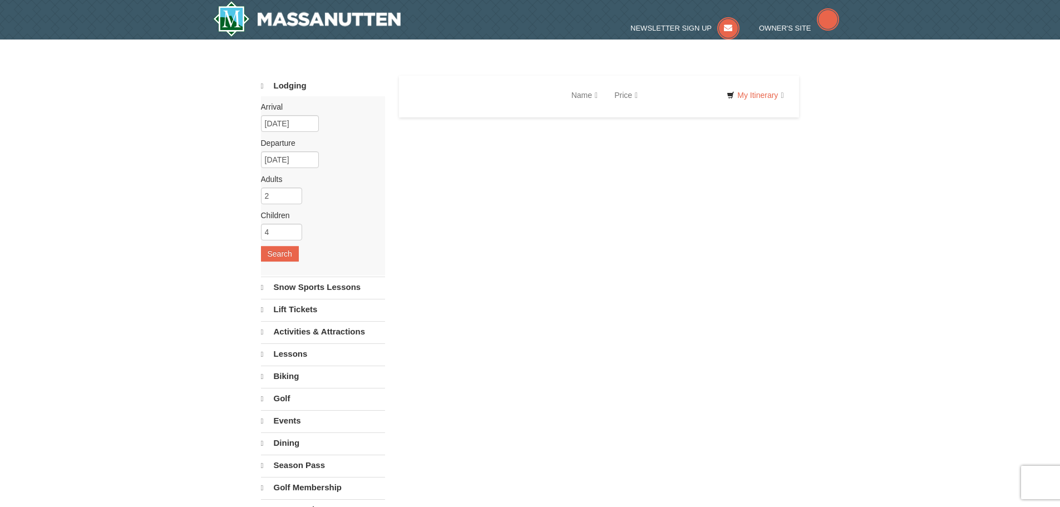
select select "10"
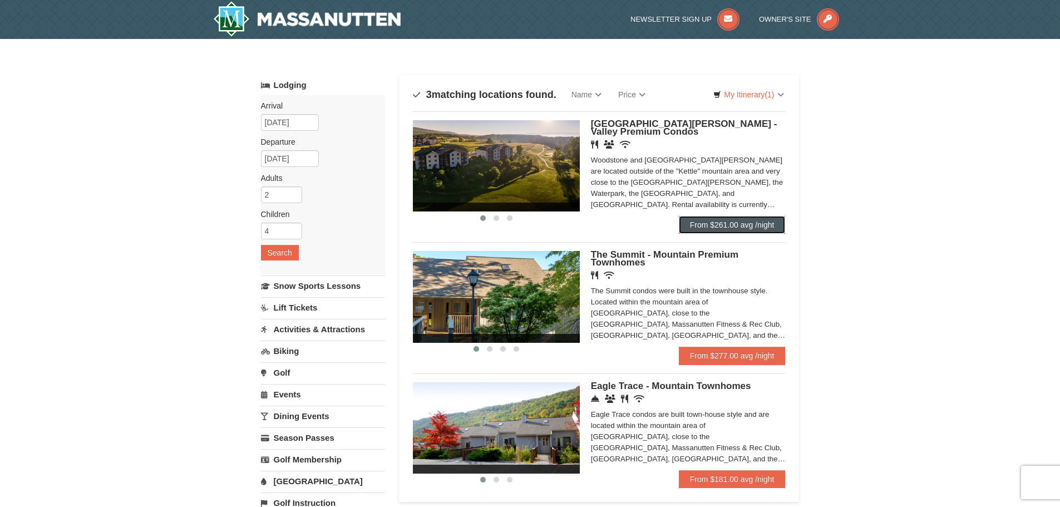
click at [739, 224] on link "From $261.00 avg /night" at bounding box center [732, 225] width 107 height 18
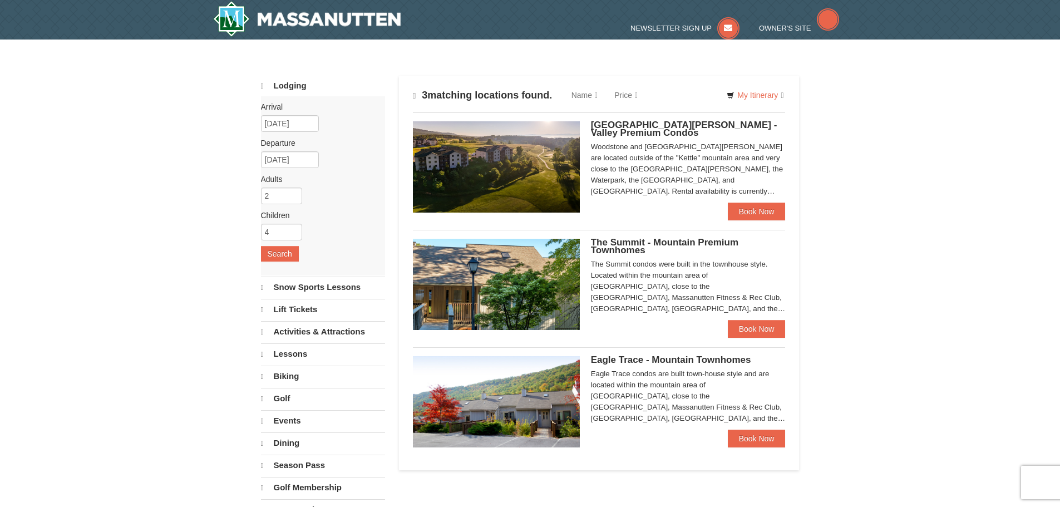
select select "10"
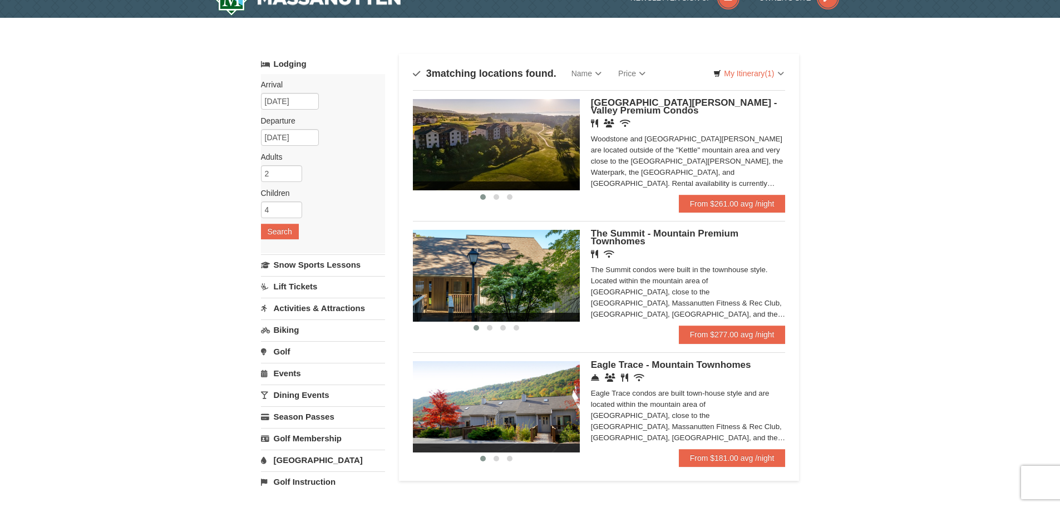
scroll to position [56, 0]
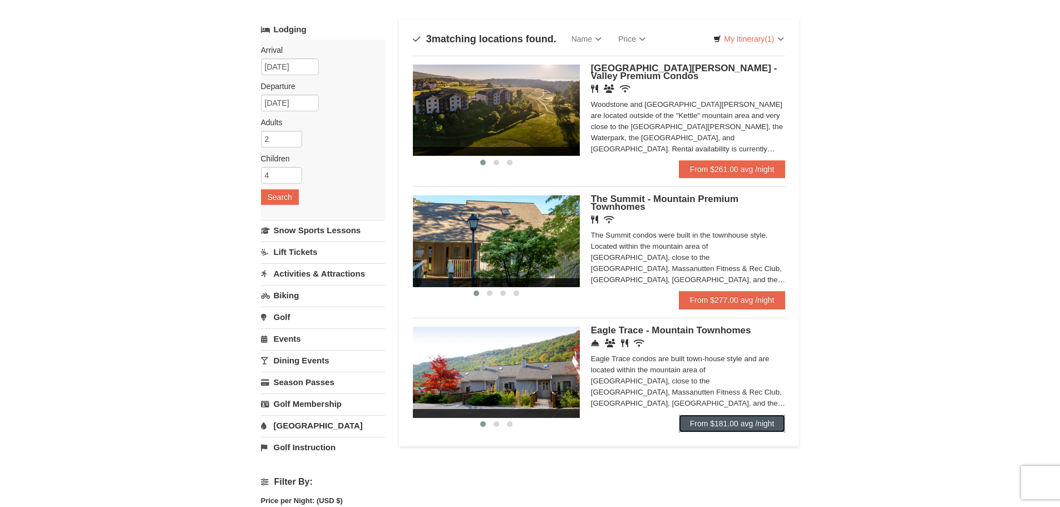
click at [721, 425] on link "From $181.00 avg /night" at bounding box center [732, 424] width 107 height 18
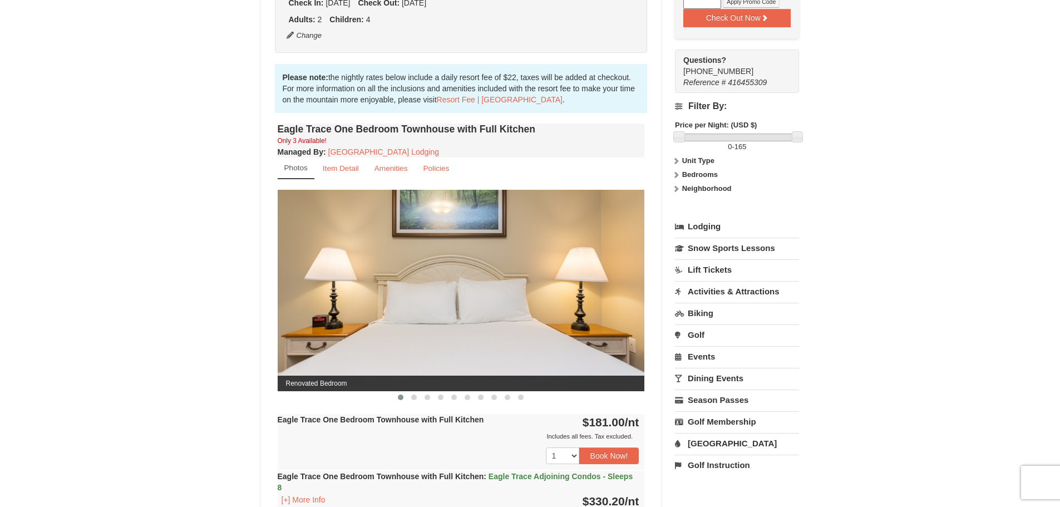
scroll to position [334, 0]
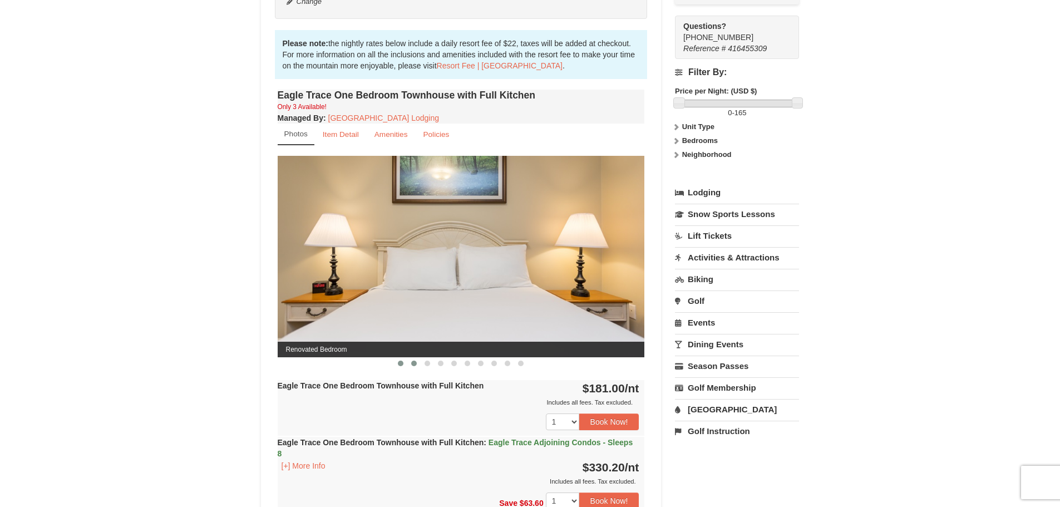
click at [415, 363] on span at bounding box center [414, 364] width 6 height 6
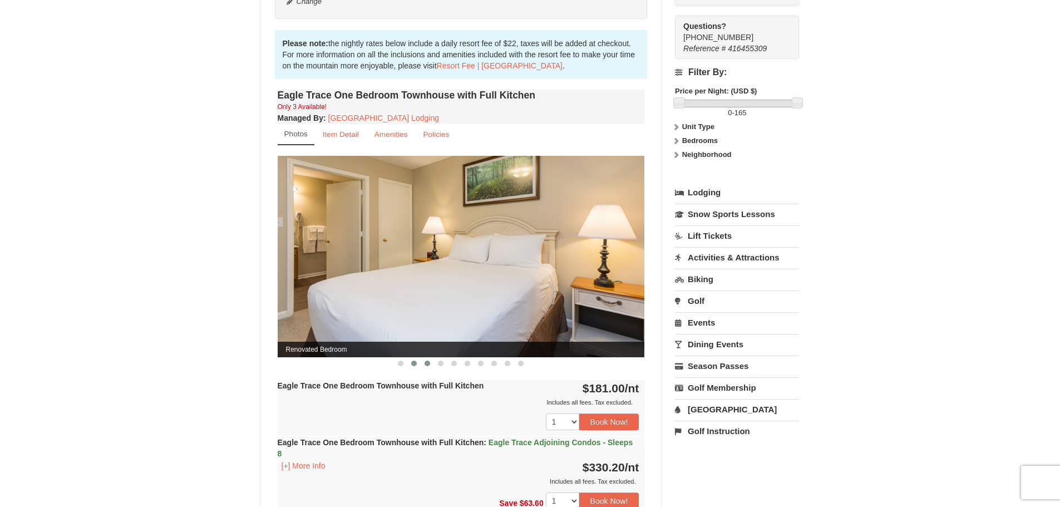
click at [430, 360] on button at bounding box center [427, 363] width 13 height 11
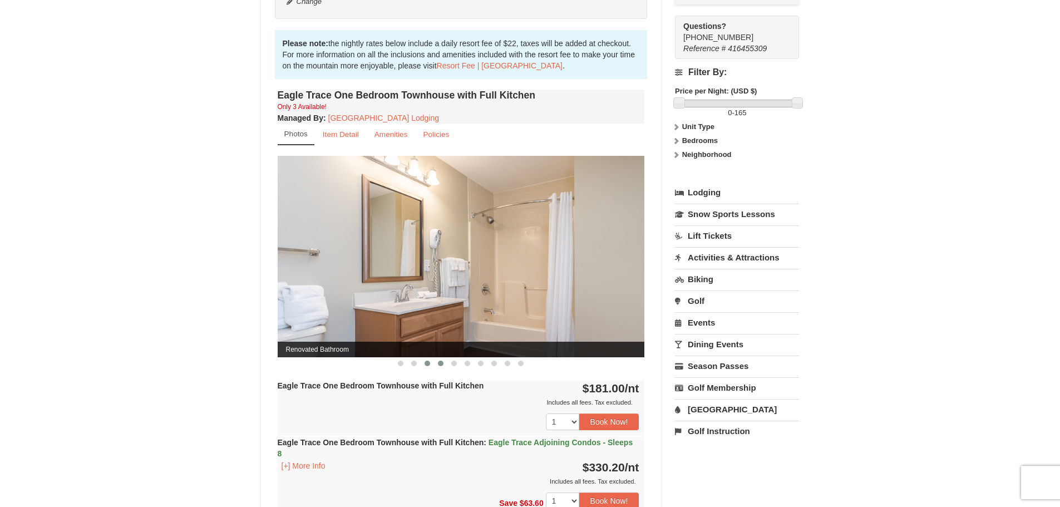
click at [445, 362] on button at bounding box center [440, 363] width 13 height 11
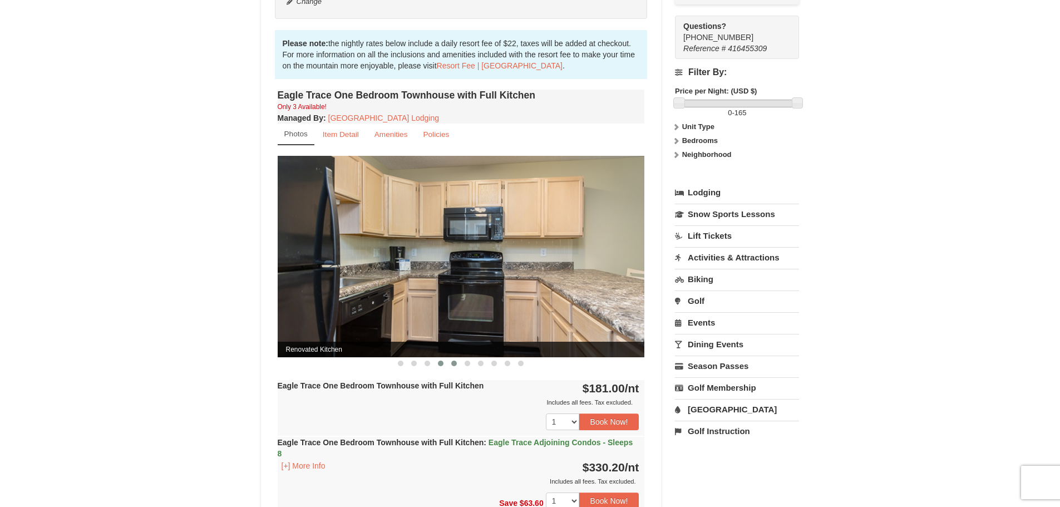
click at [456, 365] on span at bounding box center [454, 364] width 6 height 6
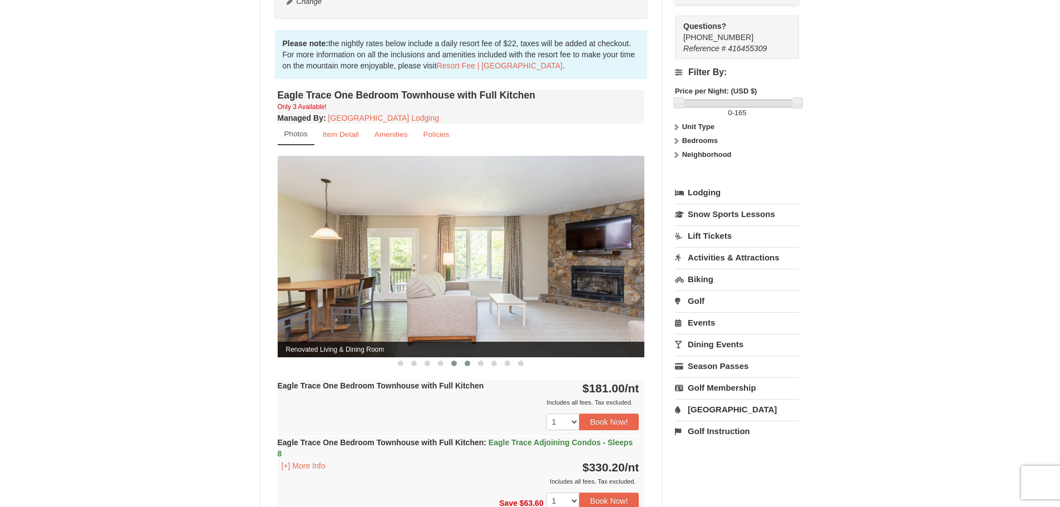
click at [468, 365] on span at bounding box center [468, 364] width 6 height 6
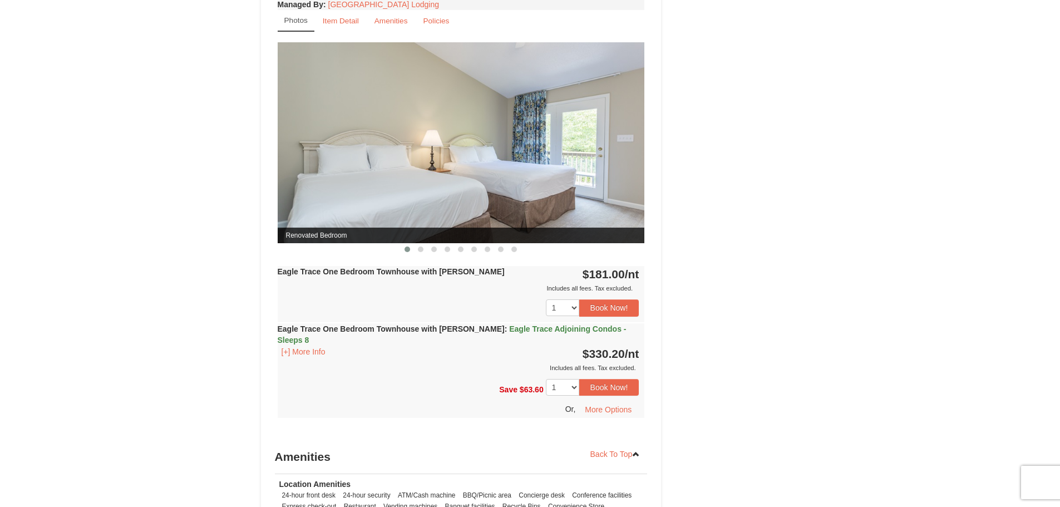
scroll to position [946, 0]
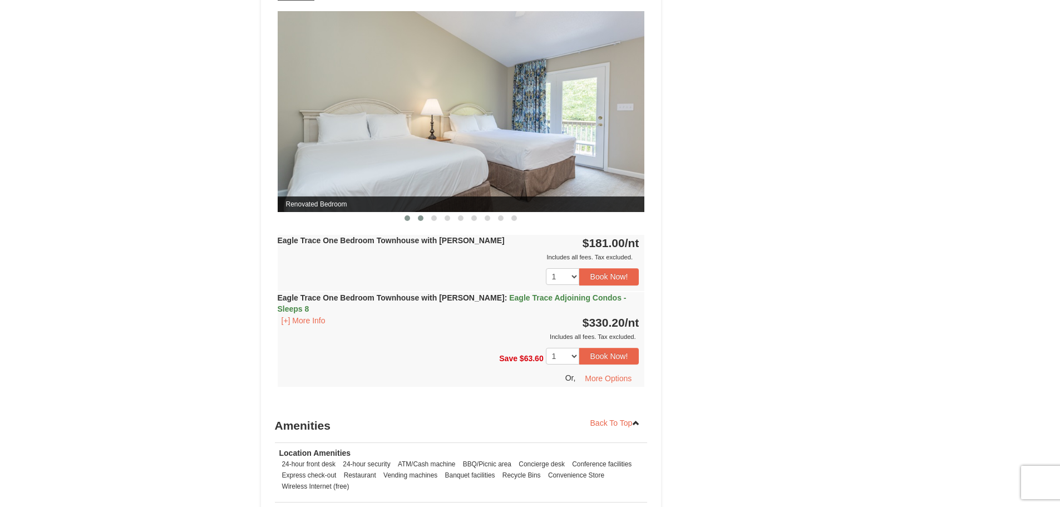
click at [422, 220] on span at bounding box center [421, 218] width 6 height 6
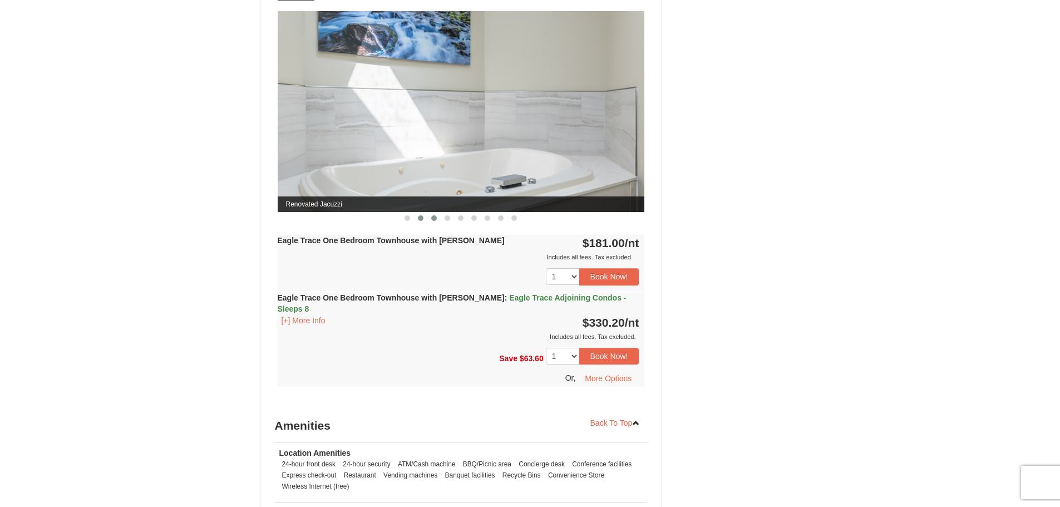
click at [431, 218] on button at bounding box center [433, 218] width 13 height 11
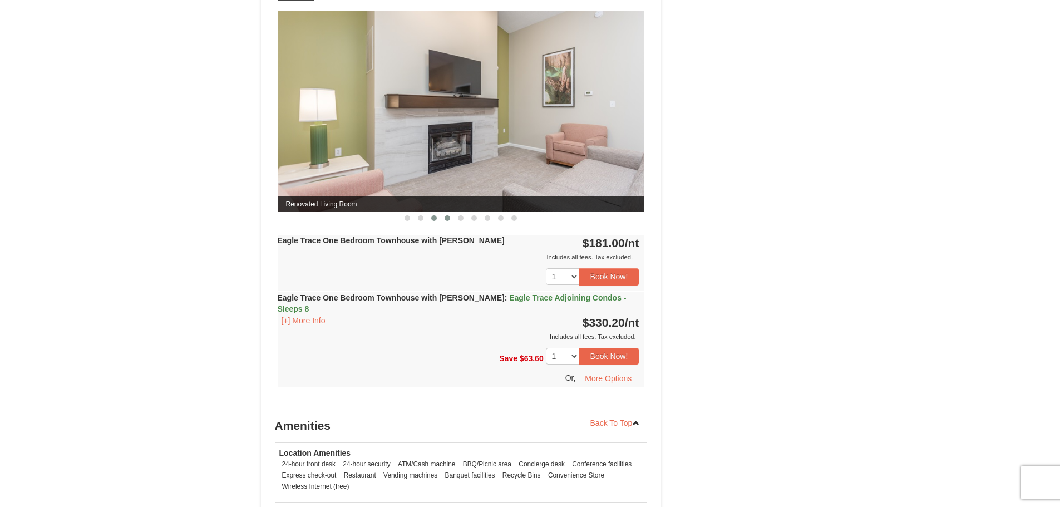
click at [445, 219] on span at bounding box center [448, 218] width 6 height 6
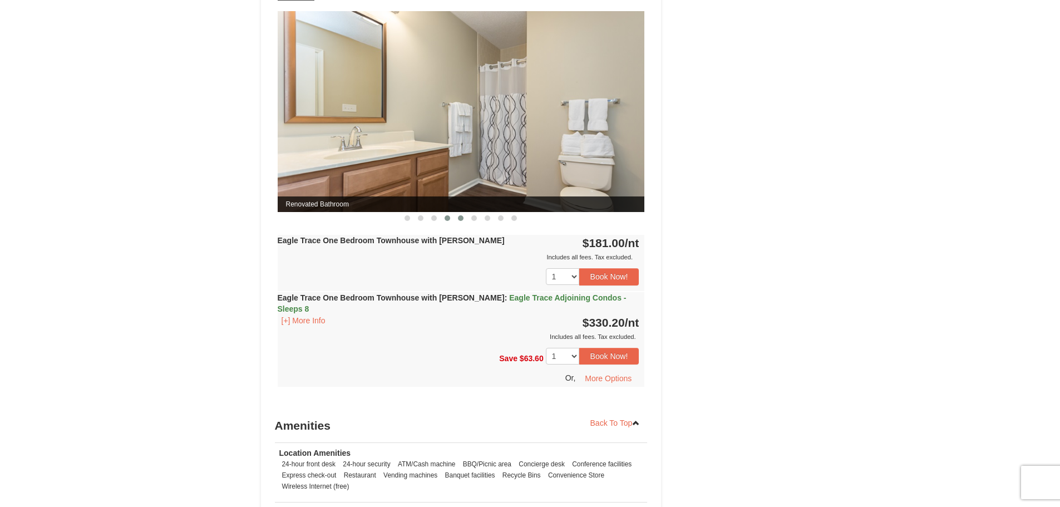
click at [464, 219] on button at bounding box center [460, 218] width 13 height 11
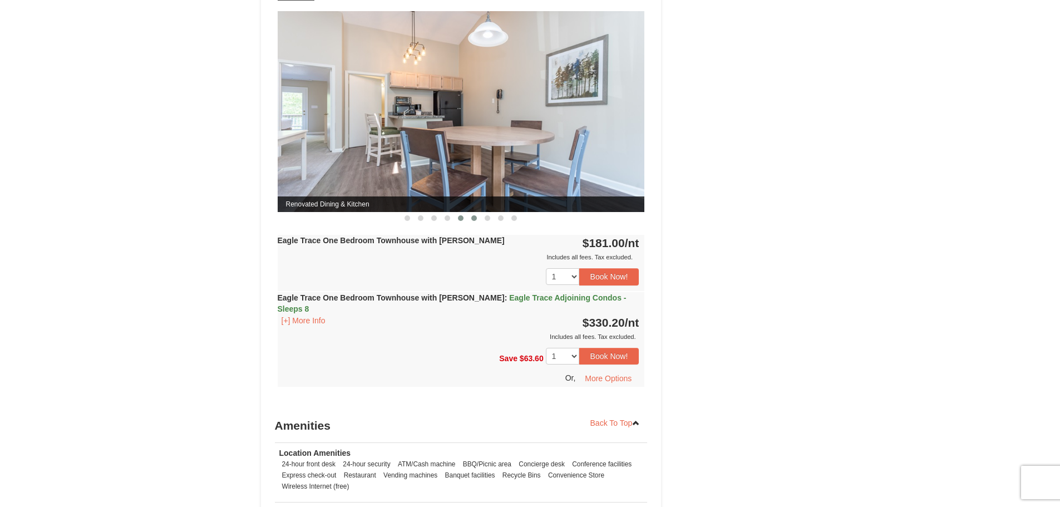
click at [473, 217] on span at bounding box center [474, 218] width 6 height 6
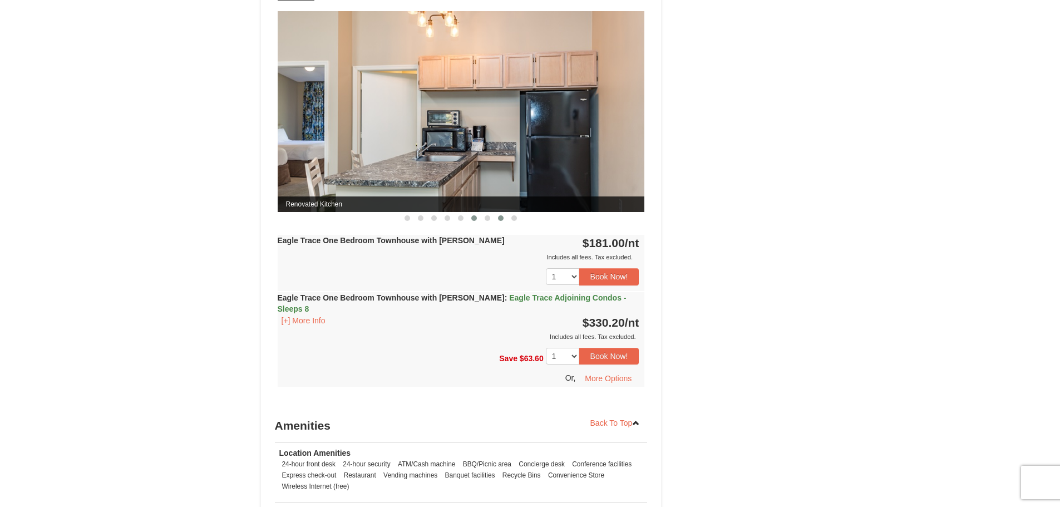
click at [498, 219] on button at bounding box center [500, 218] width 13 height 11
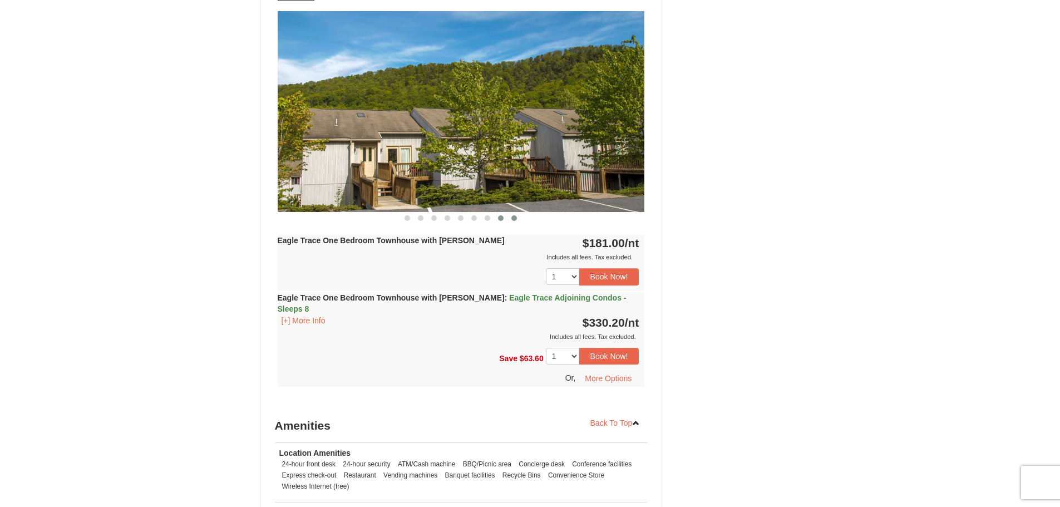
click at [512, 220] on span at bounding box center [515, 218] width 6 height 6
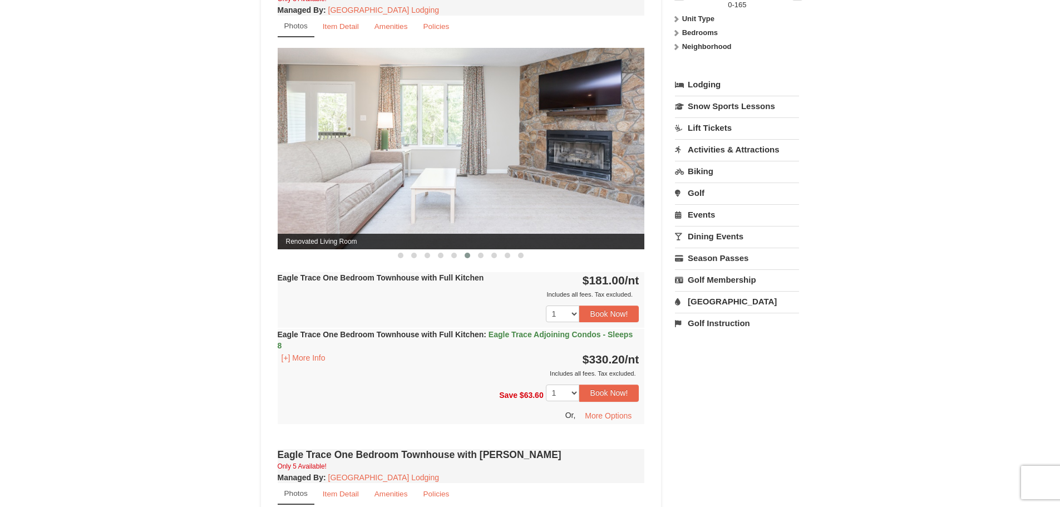
scroll to position [390, 0]
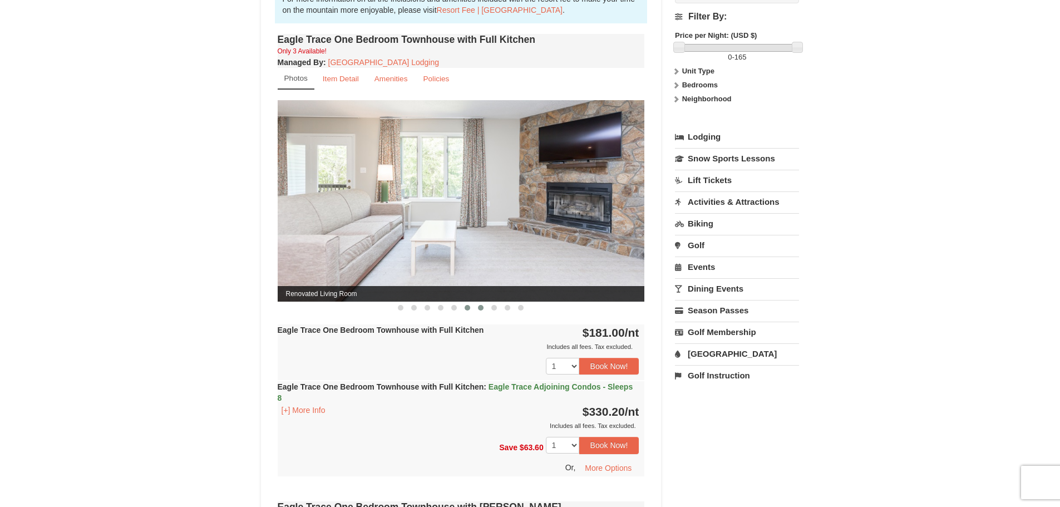
click at [479, 306] on span at bounding box center [481, 308] width 6 height 6
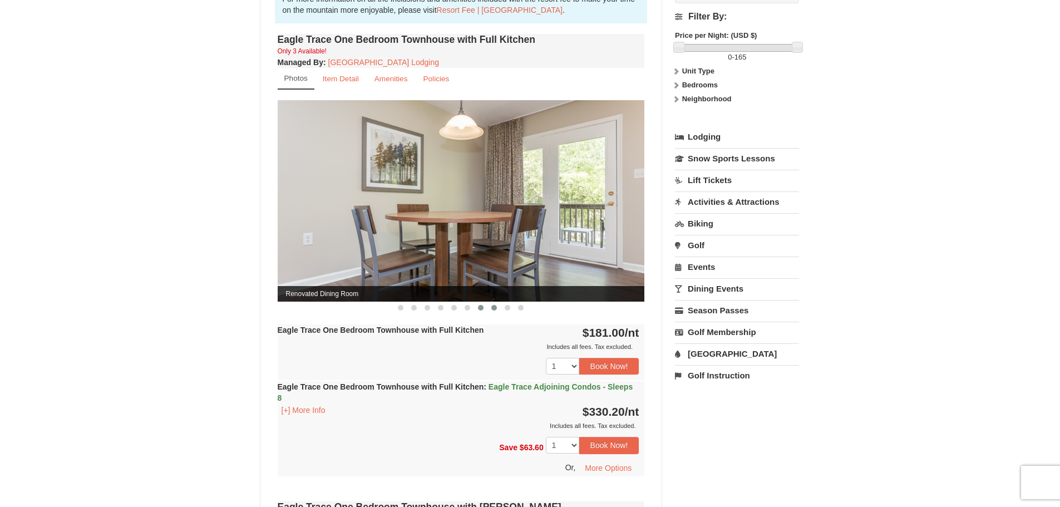
click at [493, 307] on span at bounding box center [494, 308] width 6 height 6
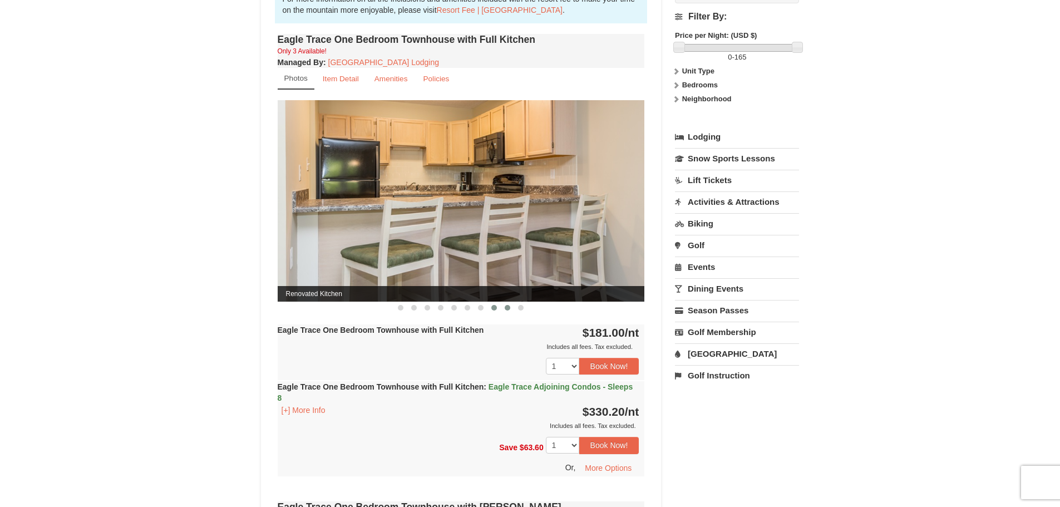
click at [506, 308] on span at bounding box center [508, 308] width 6 height 6
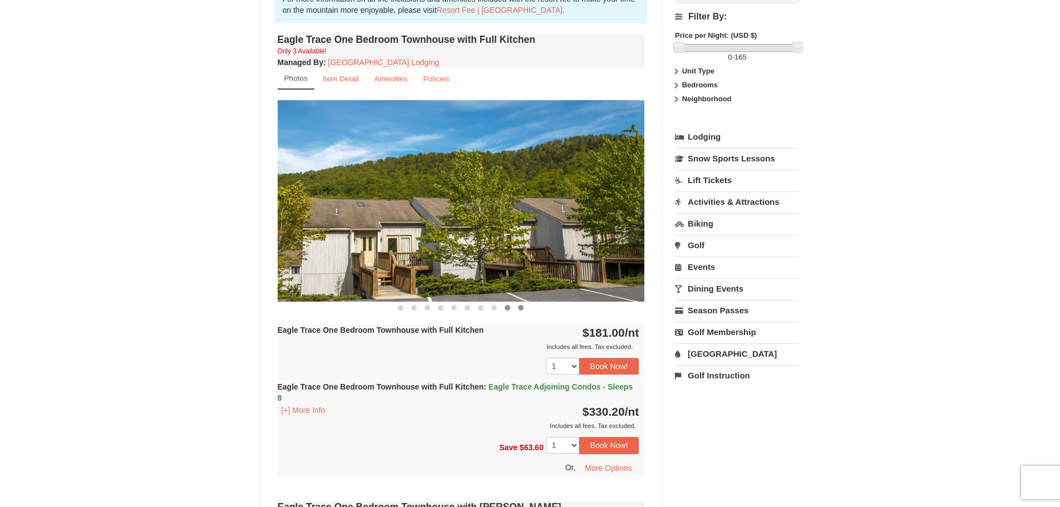
click at [522, 311] on button at bounding box center [520, 307] width 13 height 11
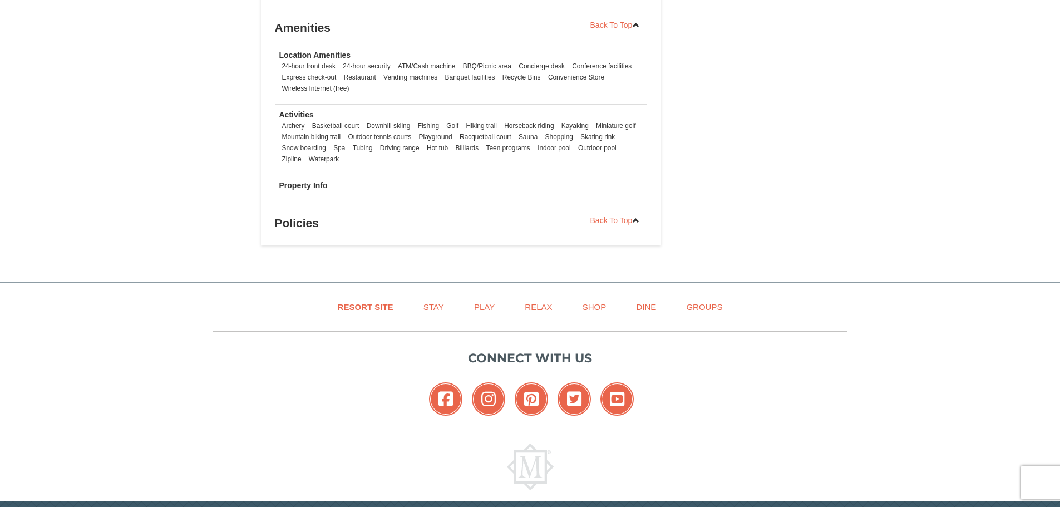
scroll to position [1375, 0]
